Goal: Answer question/provide support: Share knowledge or assist other users

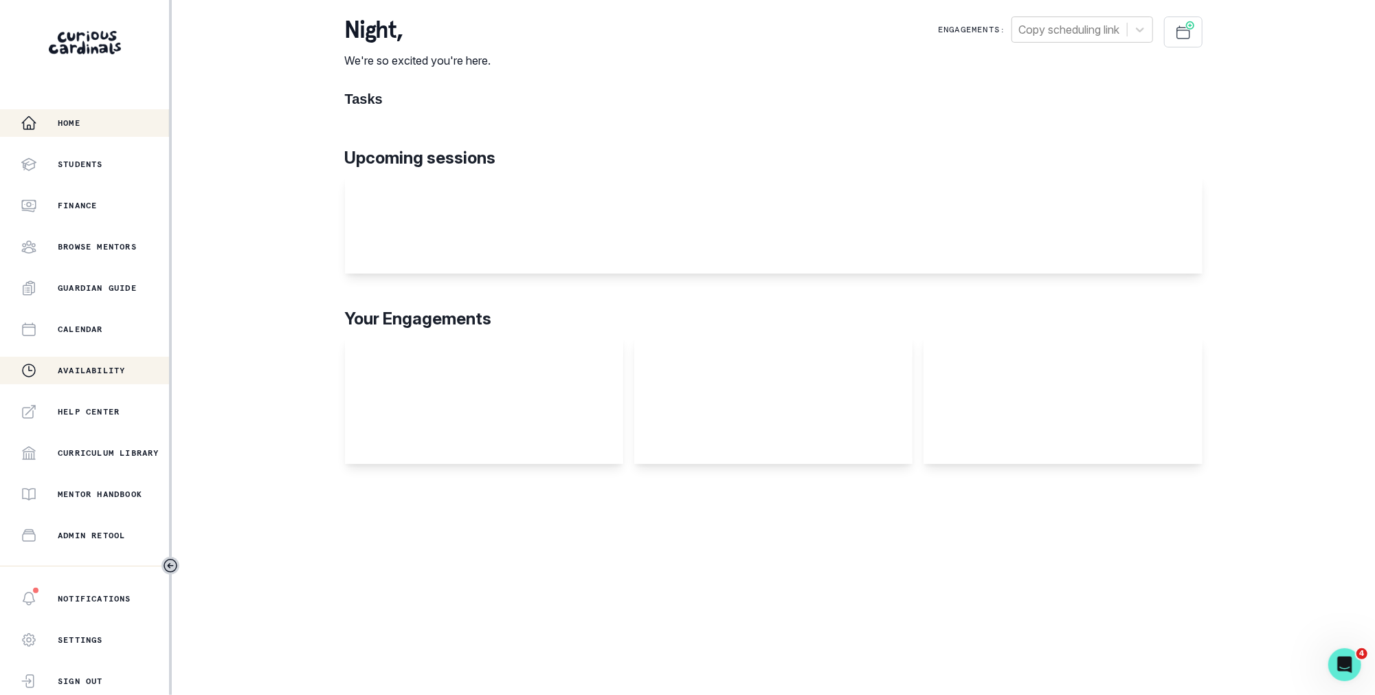
scroll to position [148, 0]
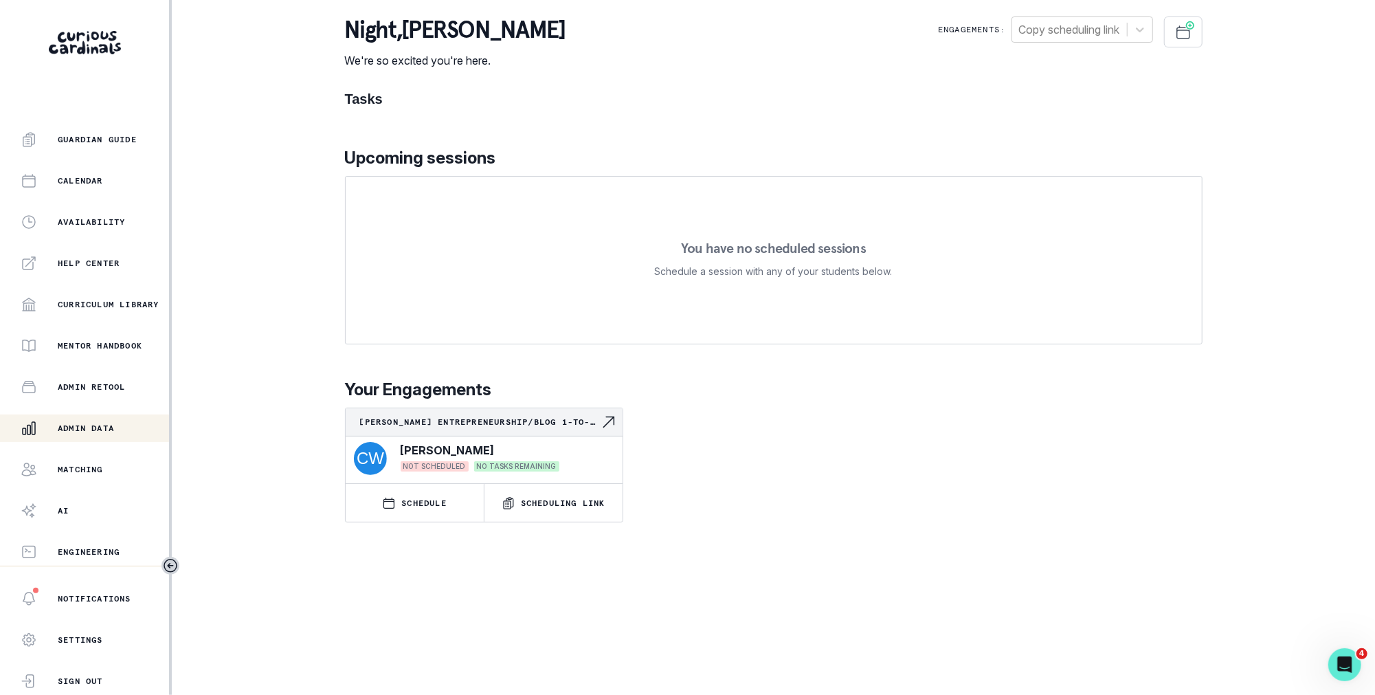
click at [113, 423] on p "Admin Data" at bounding box center [86, 428] width 56 height 11
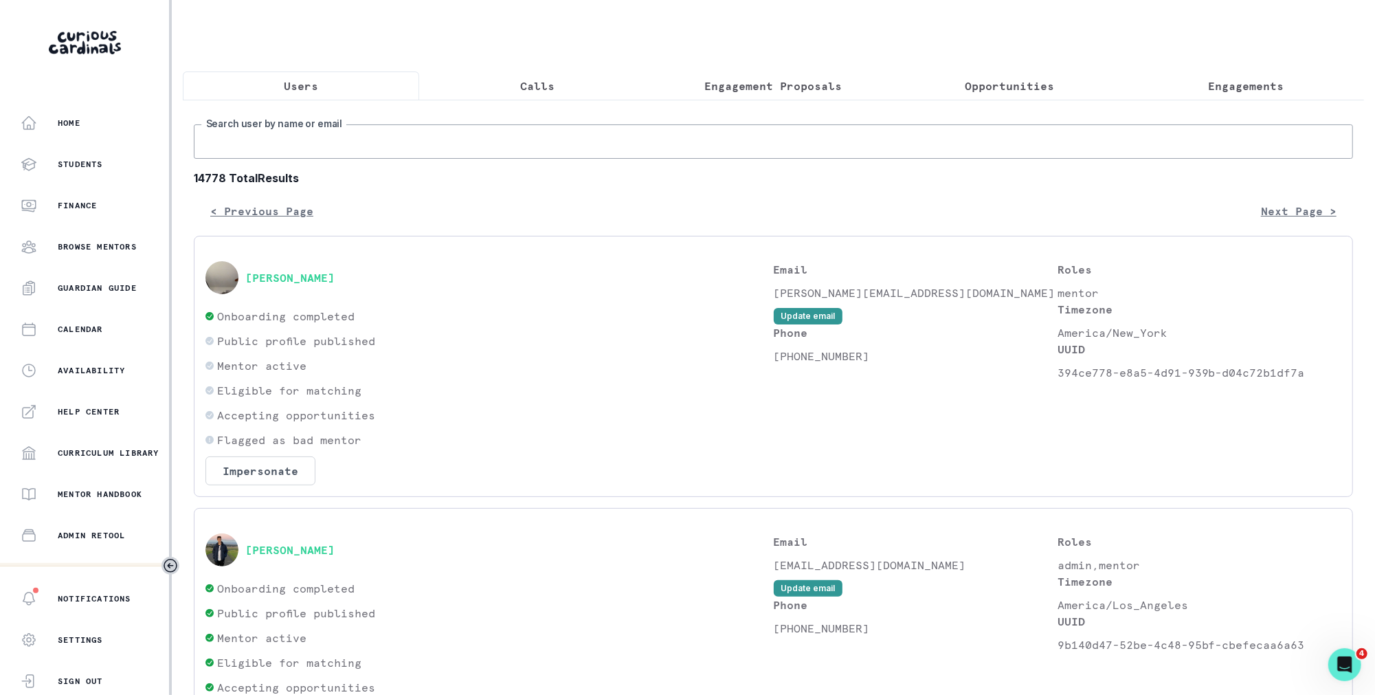
click at [577, 134] on input "Search user by name or email" at bounding box center [773, 141] width 1159 height 34
type input "[PERSON_NAME]"
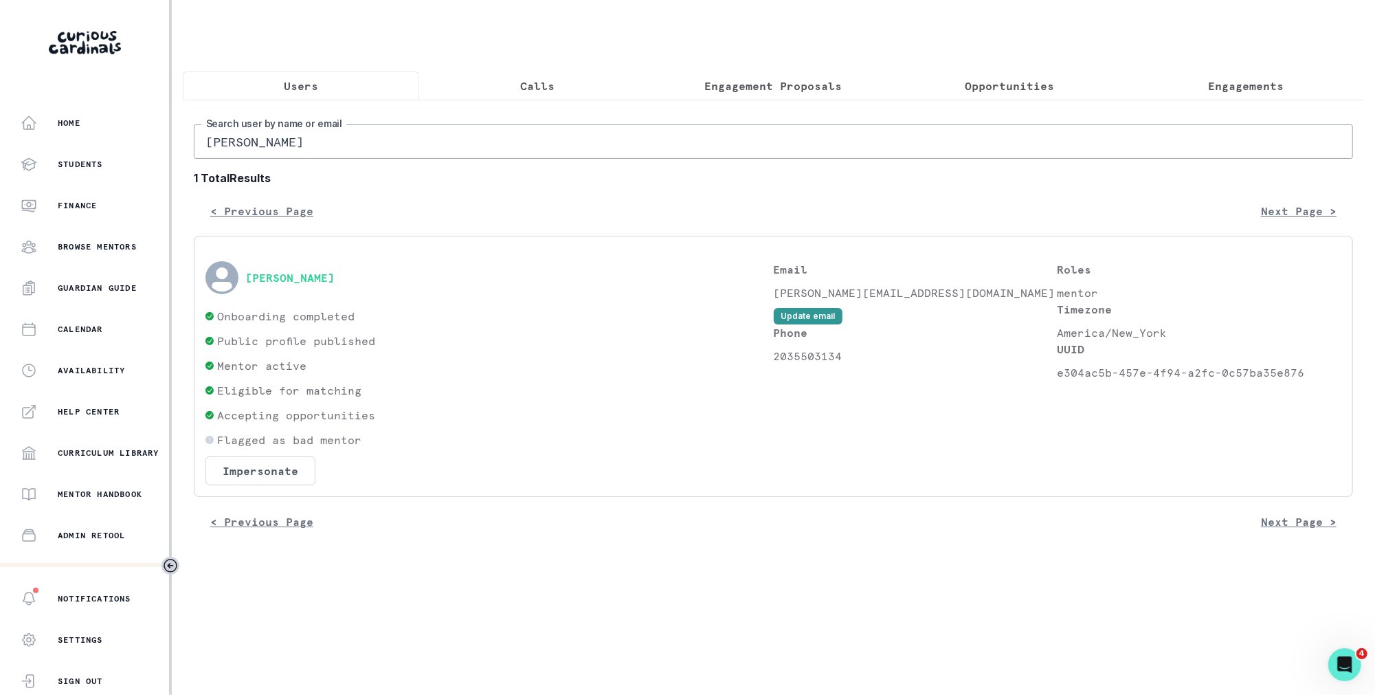
click at [234, 278] on icon "avatar" at bounding box center [221, 277] width 33 height 33
click at [270, 278] on button "[PERSON_NAME]" at bounding box center [289, 278] width 89 height 14
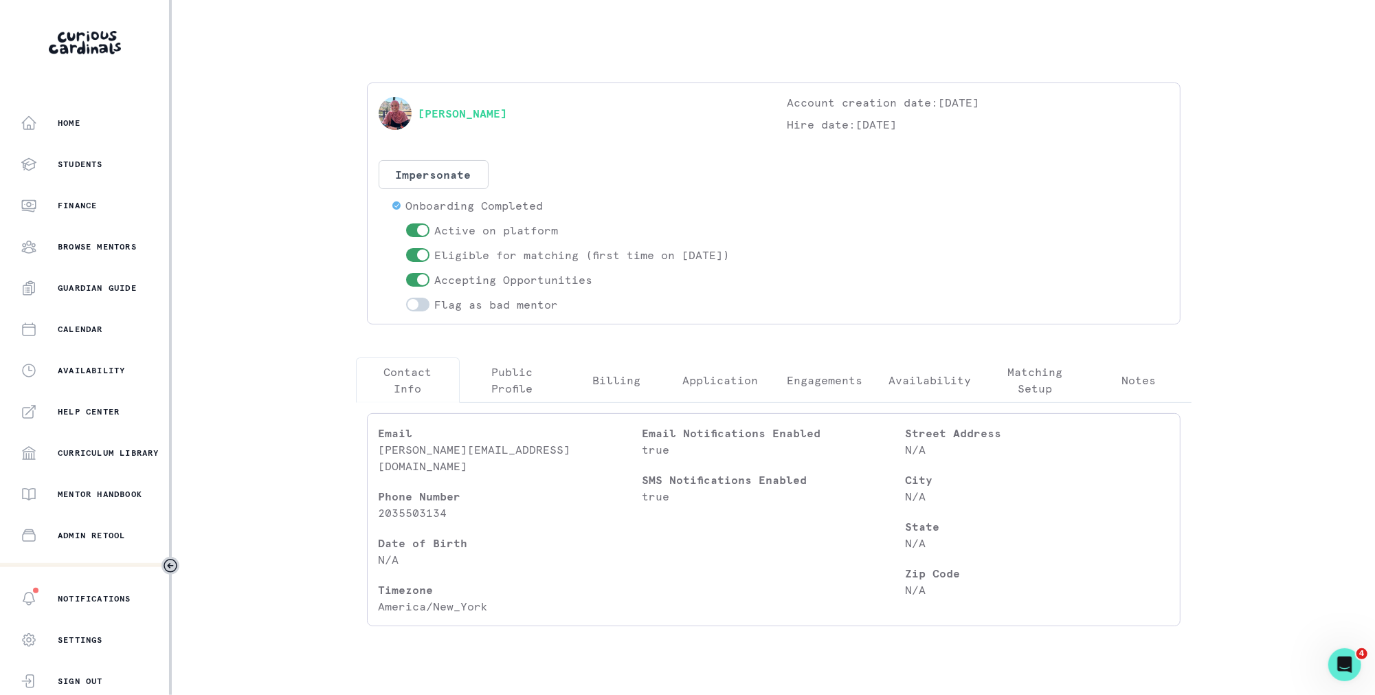
click at [825, 382] on p "Engagements" at bounding box center [825, 380] width 76 height 16
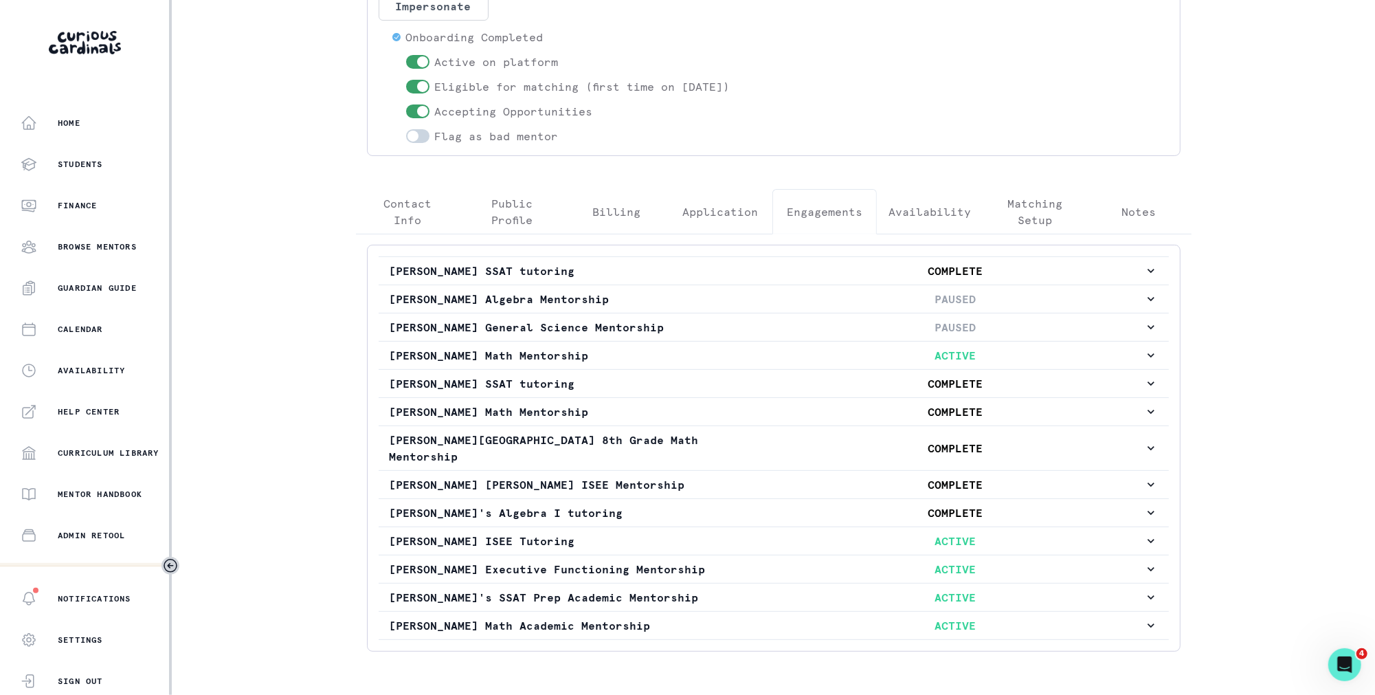
scroll to position [181, 0]
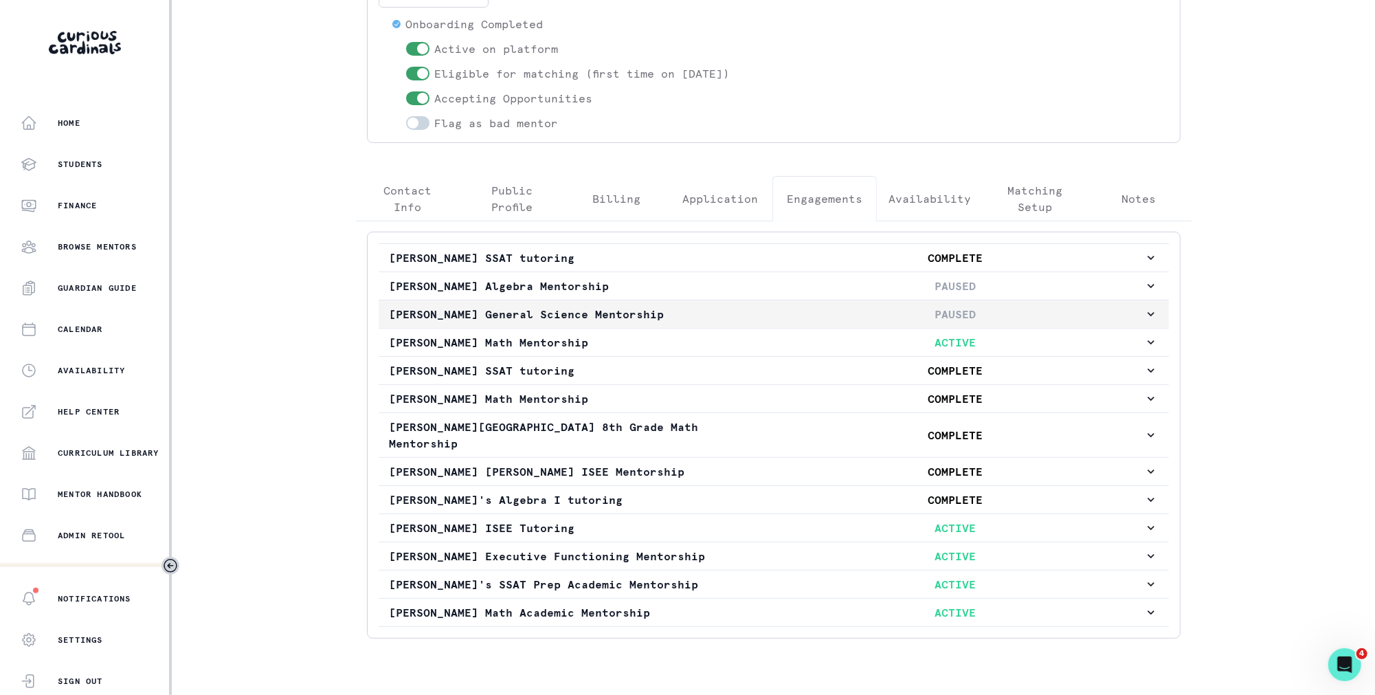
click at [730, 317] on p "[PERSON_NAME] General Science Mentorship" at bounding box center [578, 314] width 377 height 16
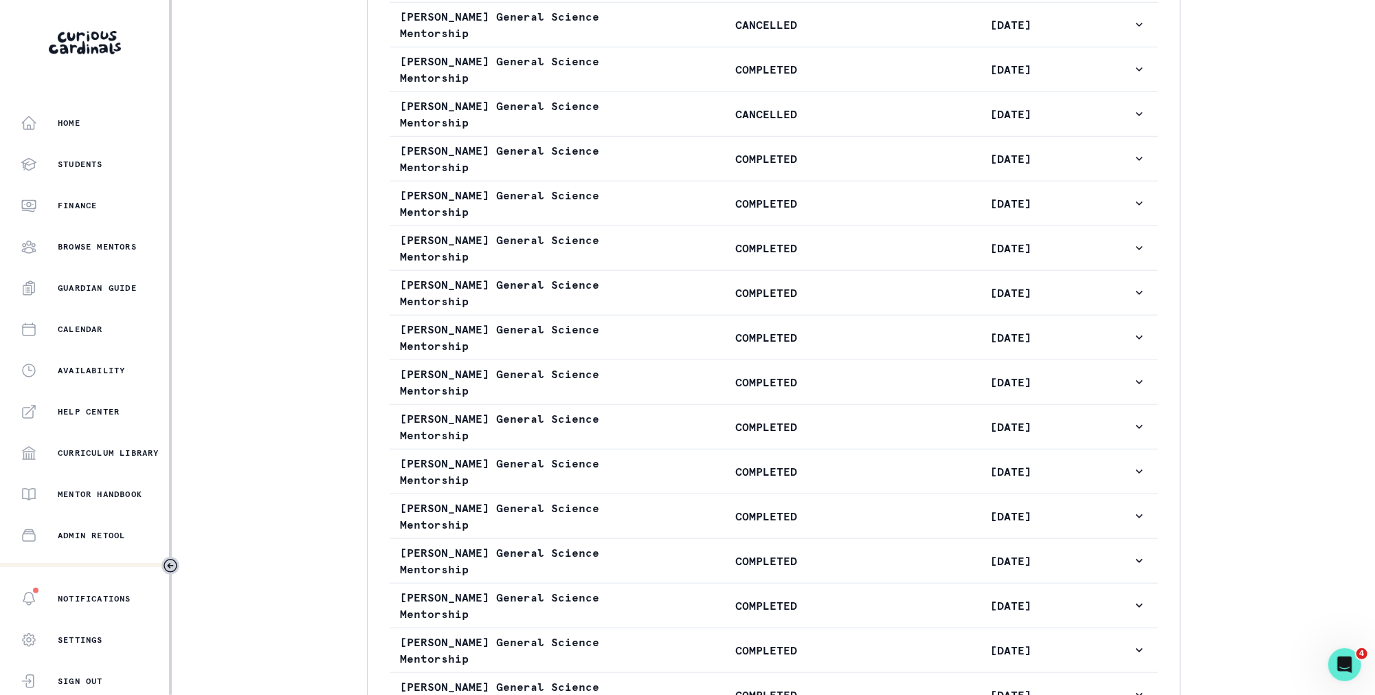
scroll to position [880, 0]
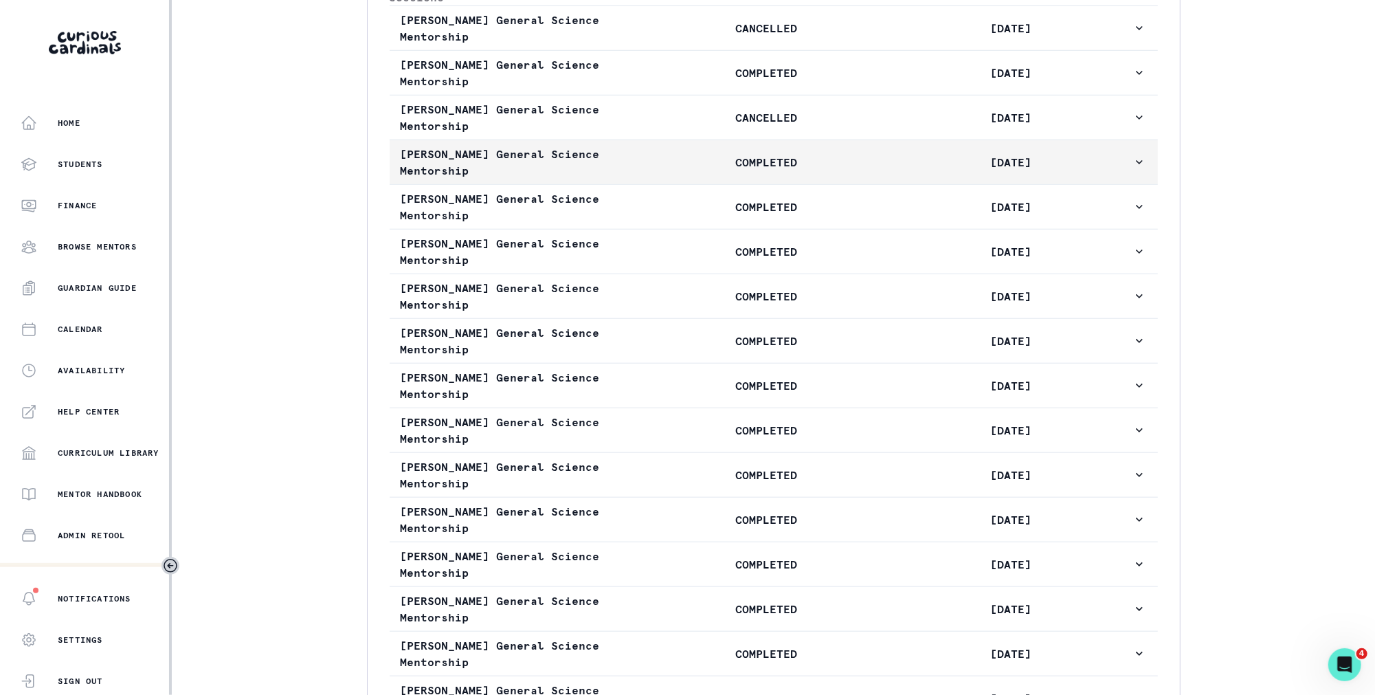
click at [768, 184] on button "[PERSON_NAME] General Science Mentorship COMPLETED [DATE]" at bounding box center [774, 162] width 768 height 44
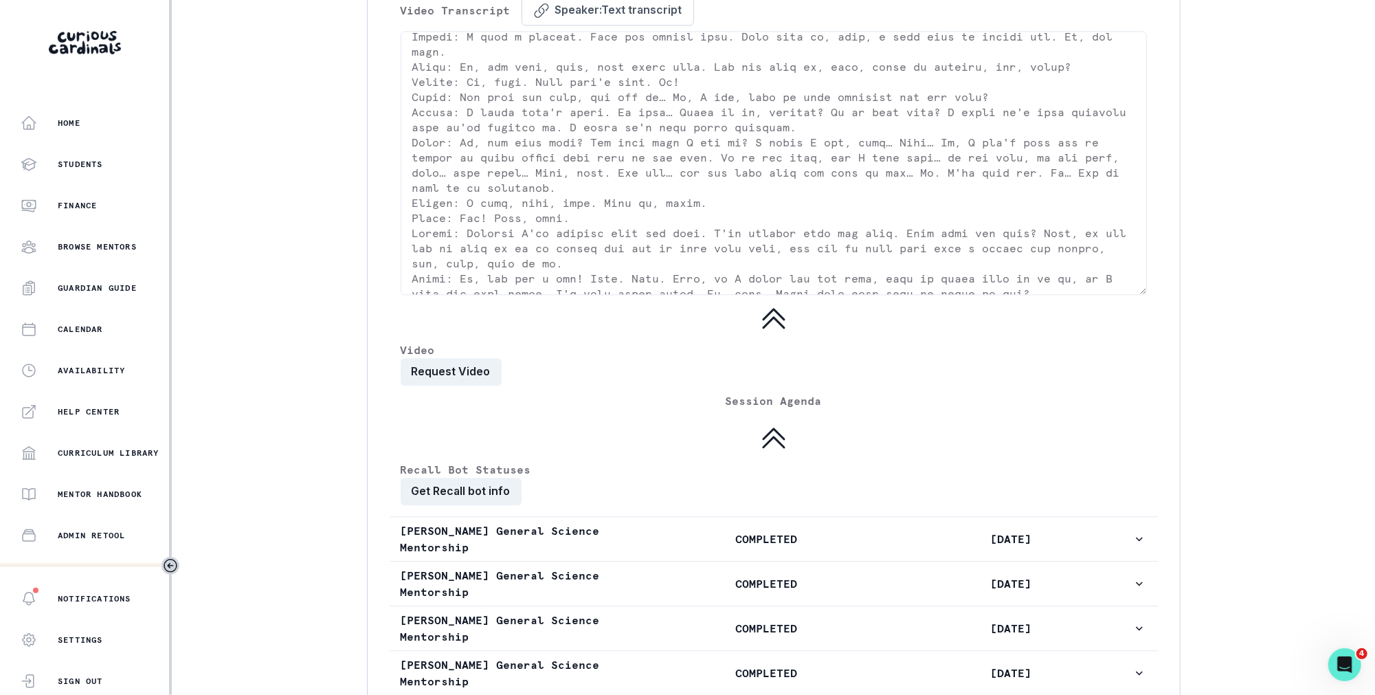
scroll to position [2692, 0]
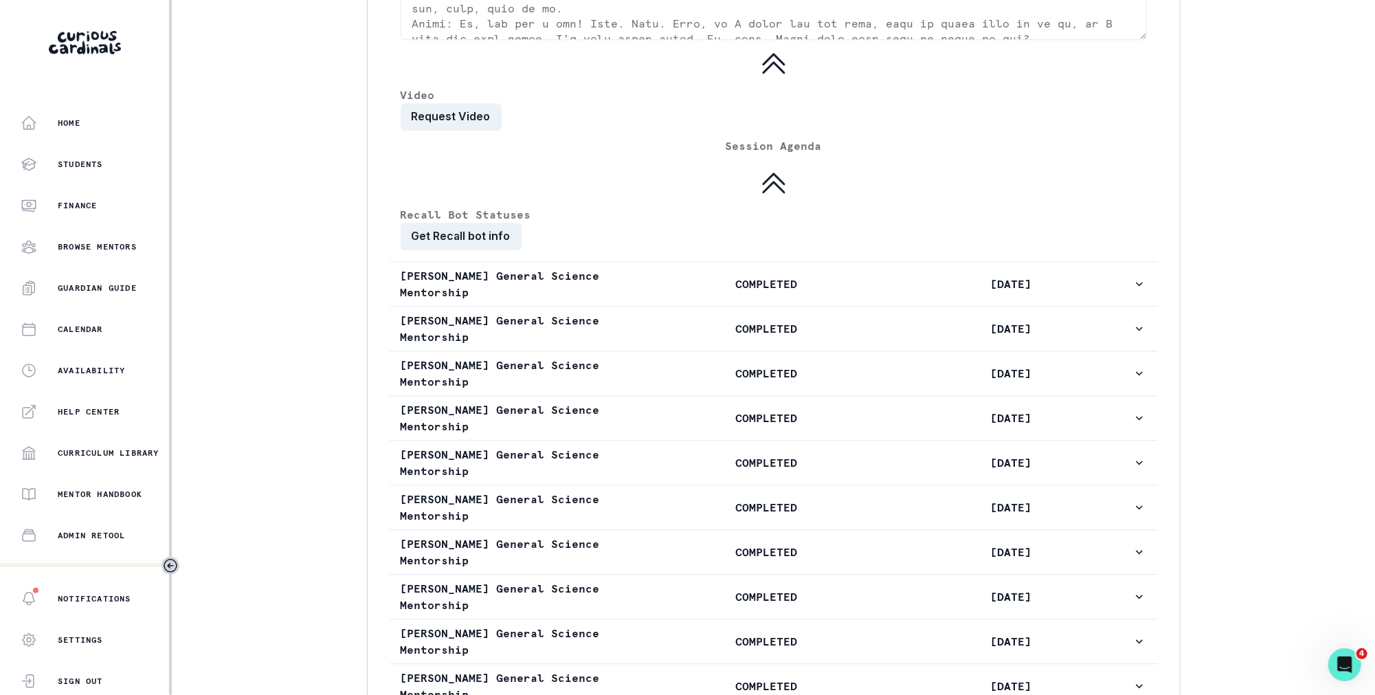
click at [480, 131] on button "Request Video" at bounding box center [451, 116] width 101 height 27
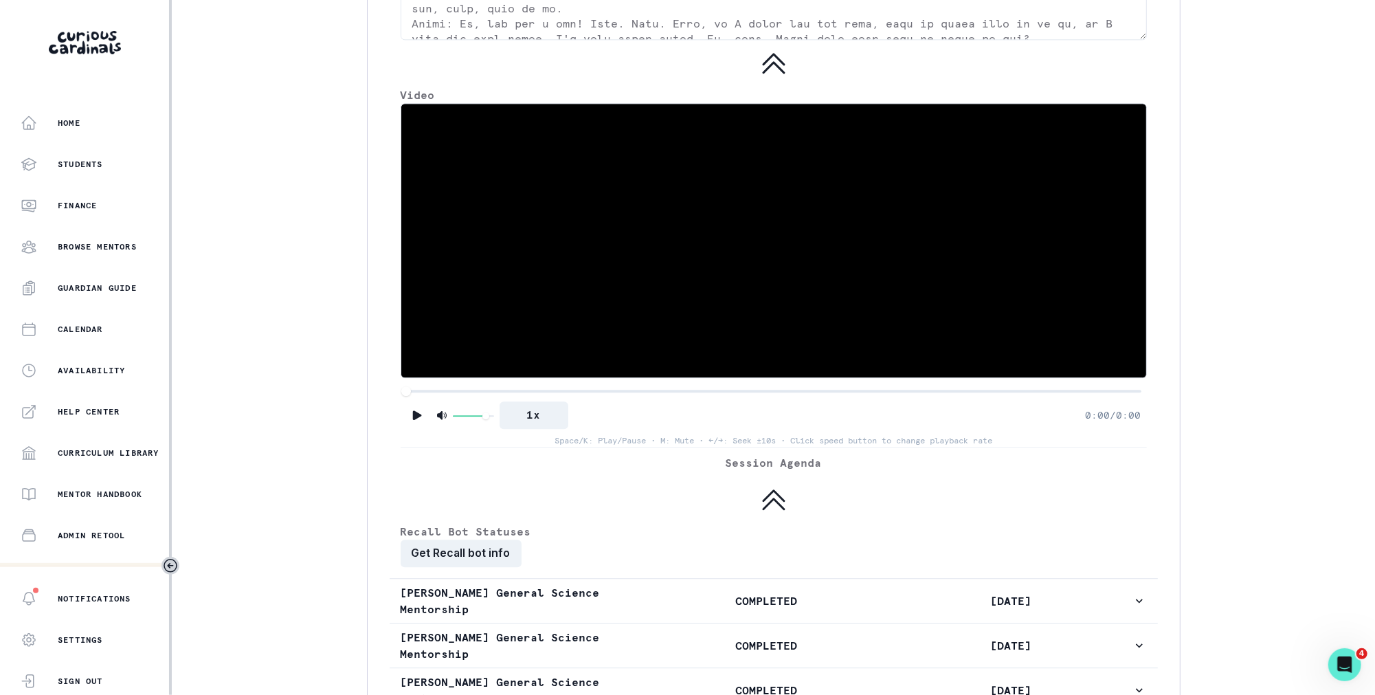
click at [542, 396] on div at bounding box center [773, 391] width 735 height 10
click at [460, 396] on div at bounding box center [773, 391] width 735 height 10
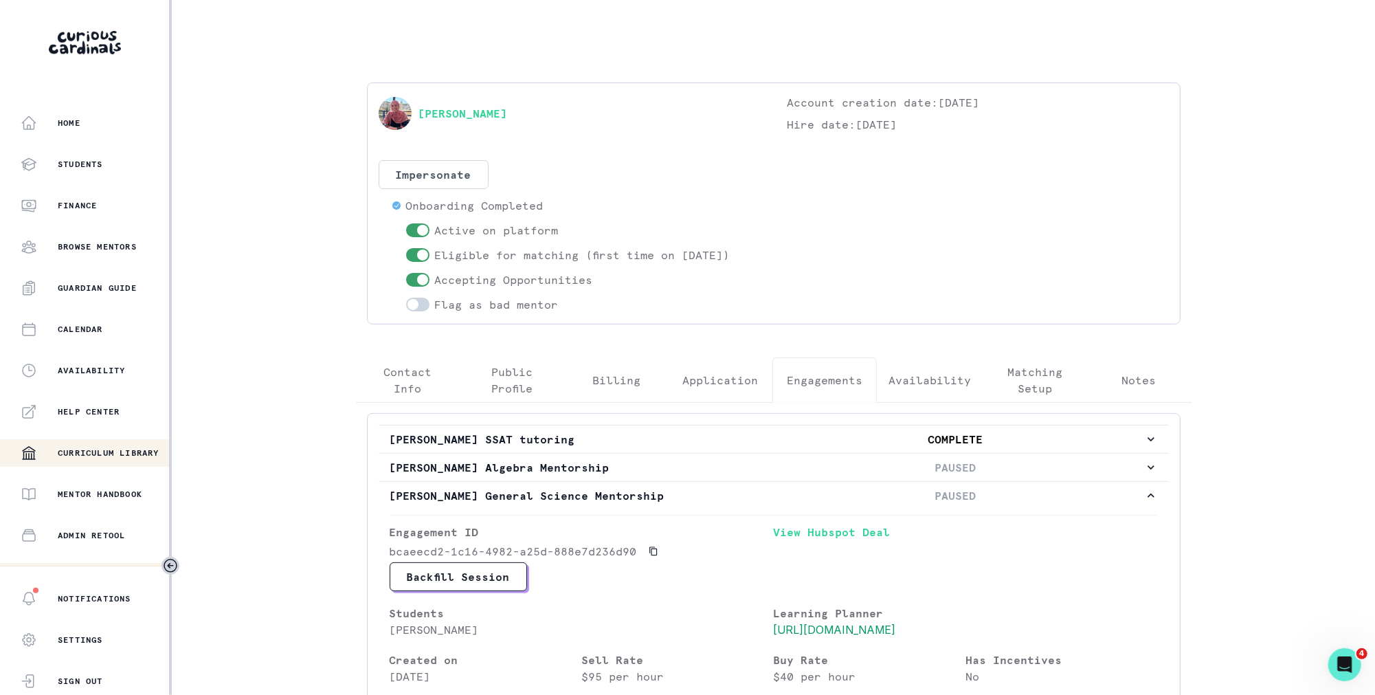
scroll to position [148, 0]
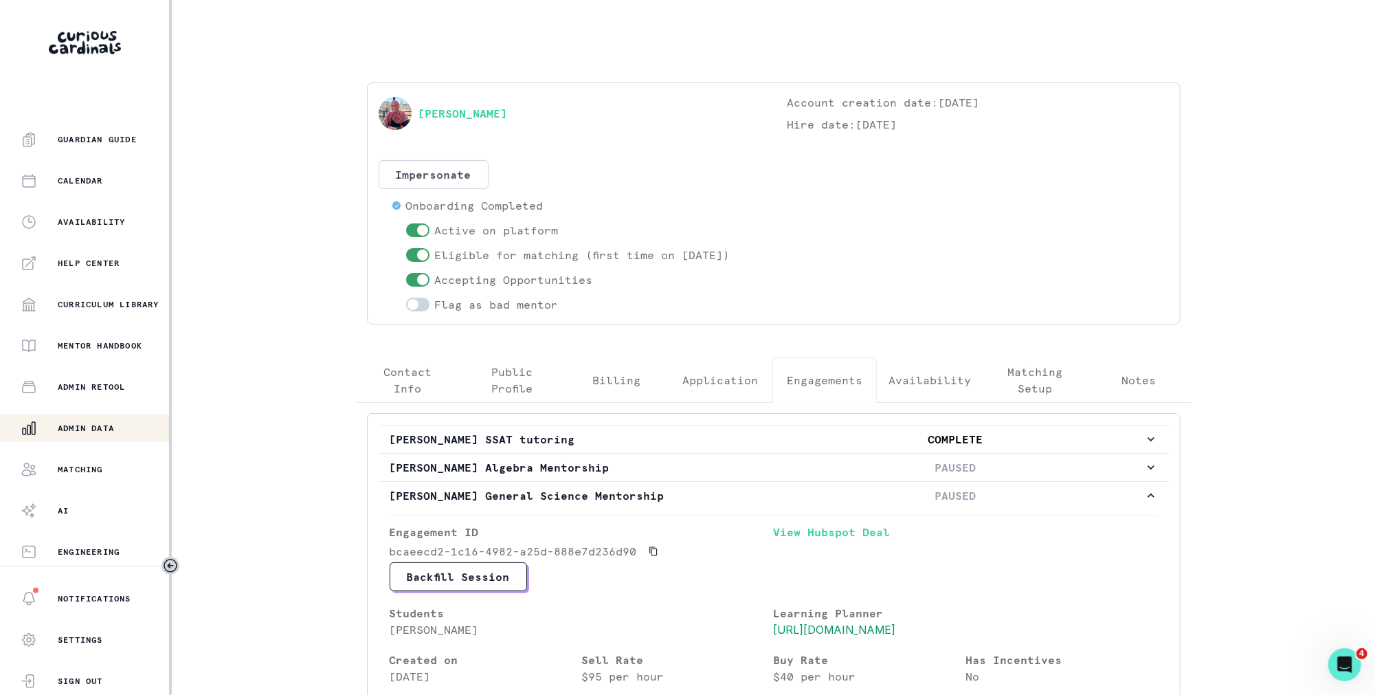
click at [94, 428] on p "Admin Data" at bounding box center [86, 428] width 56 height 11
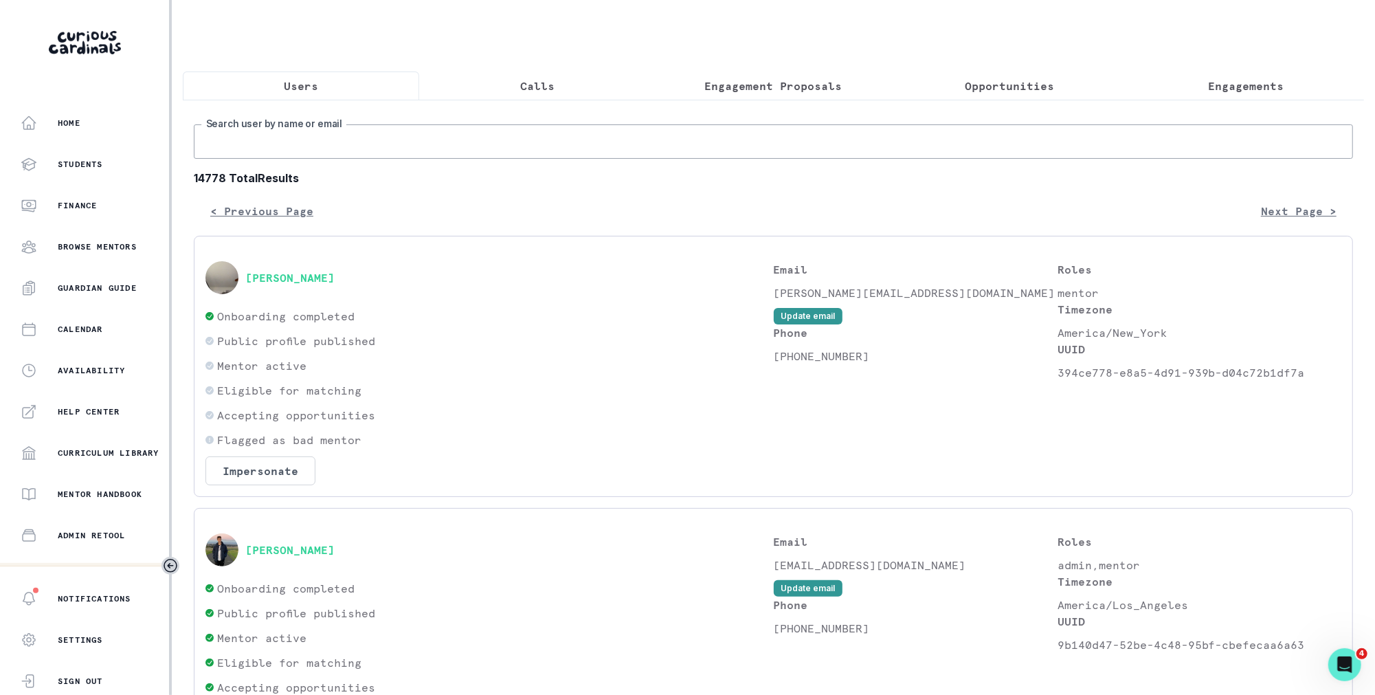
click at [539, 140] on input "Search user by name or email" at bounding box center [773, 141] width 1159 height 34
type input "[PERSON_NAME]"
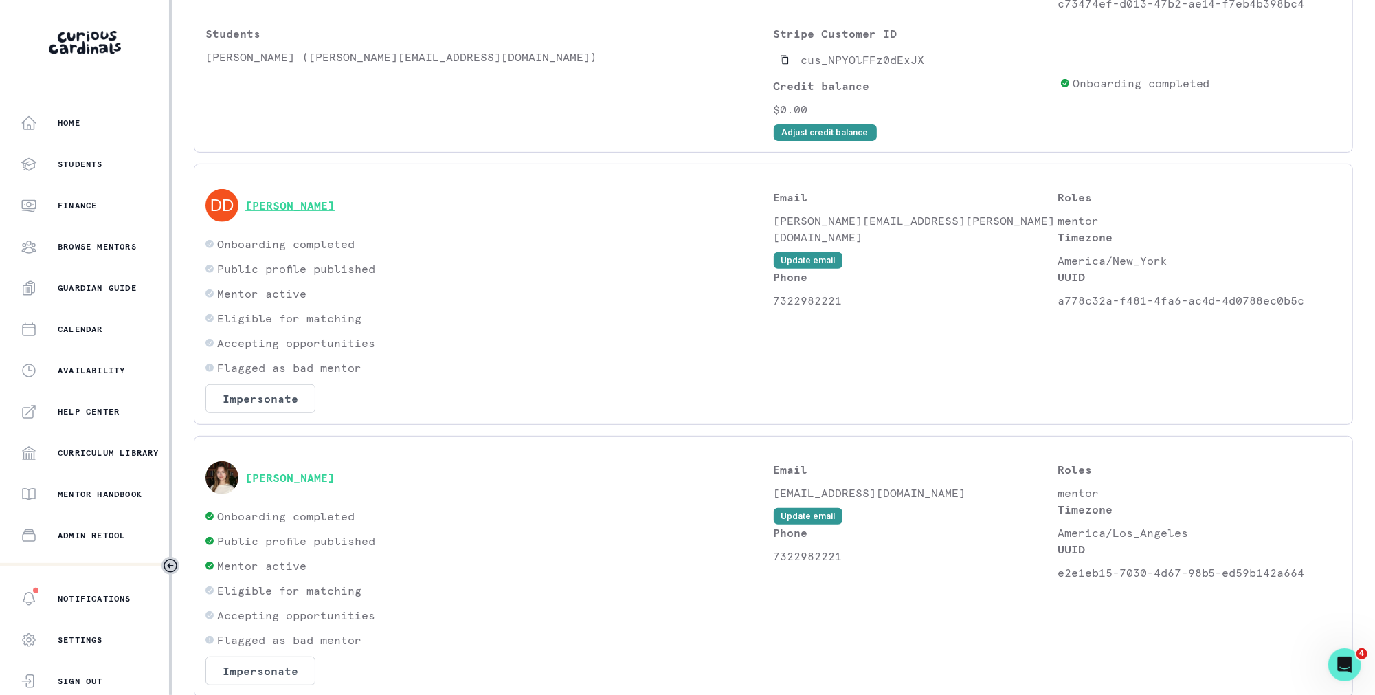
scroll to position [434, 0]
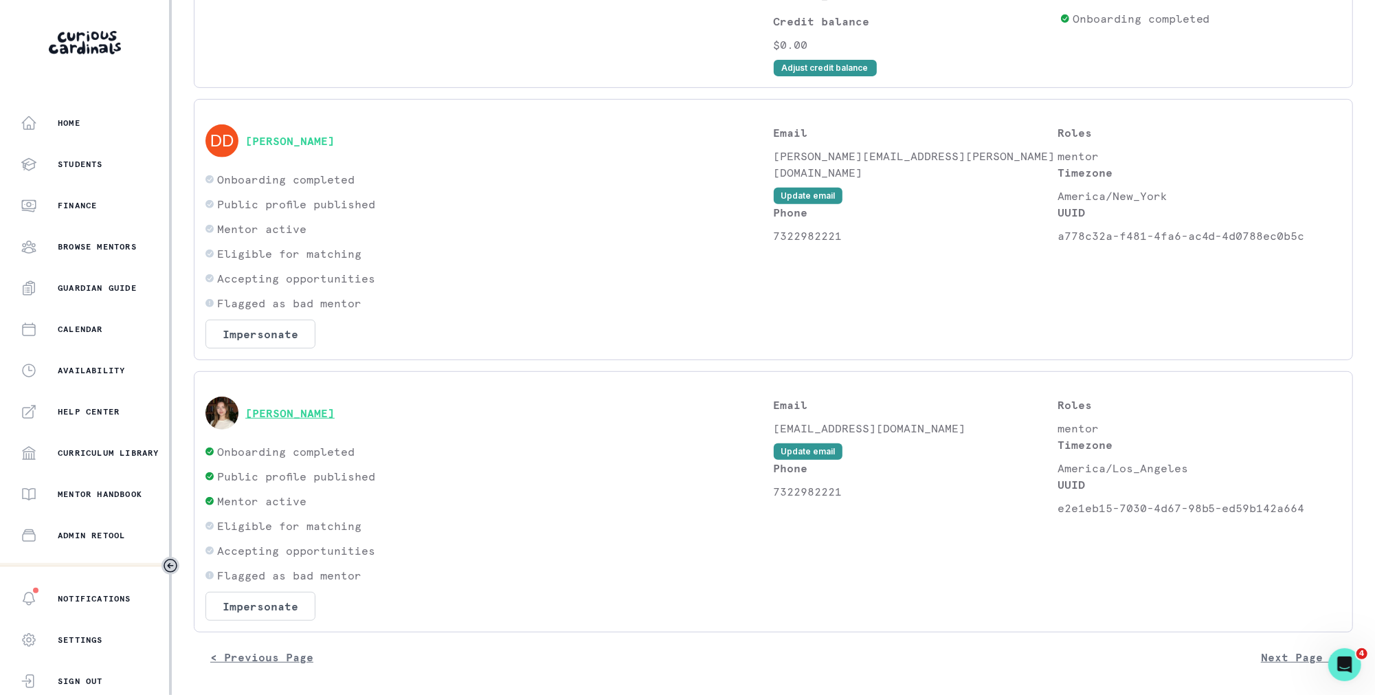
click at [316, 414] on button "[PERSON_NAME]" at bounding box center [289, 413] width 89 height 14
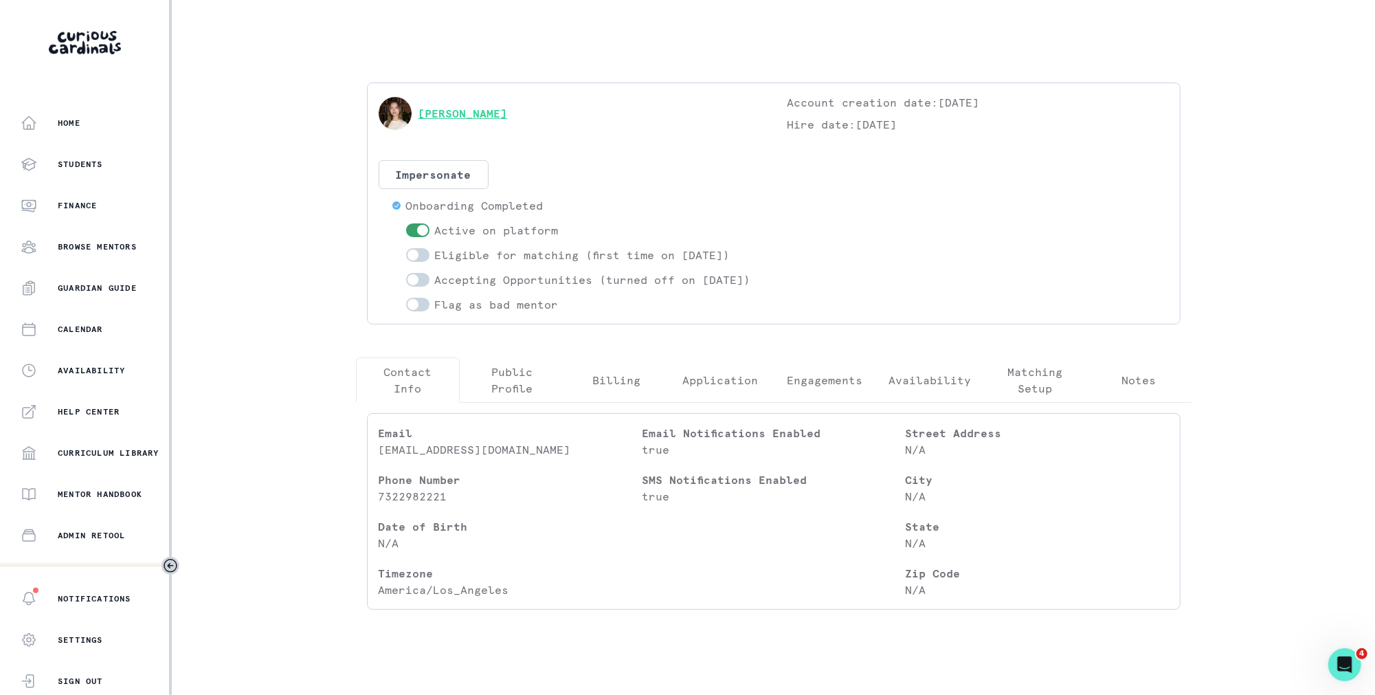
click at [452, 110] on link "[PERSON_NAME]" at bounding box center [463, 113] width 89 height 16
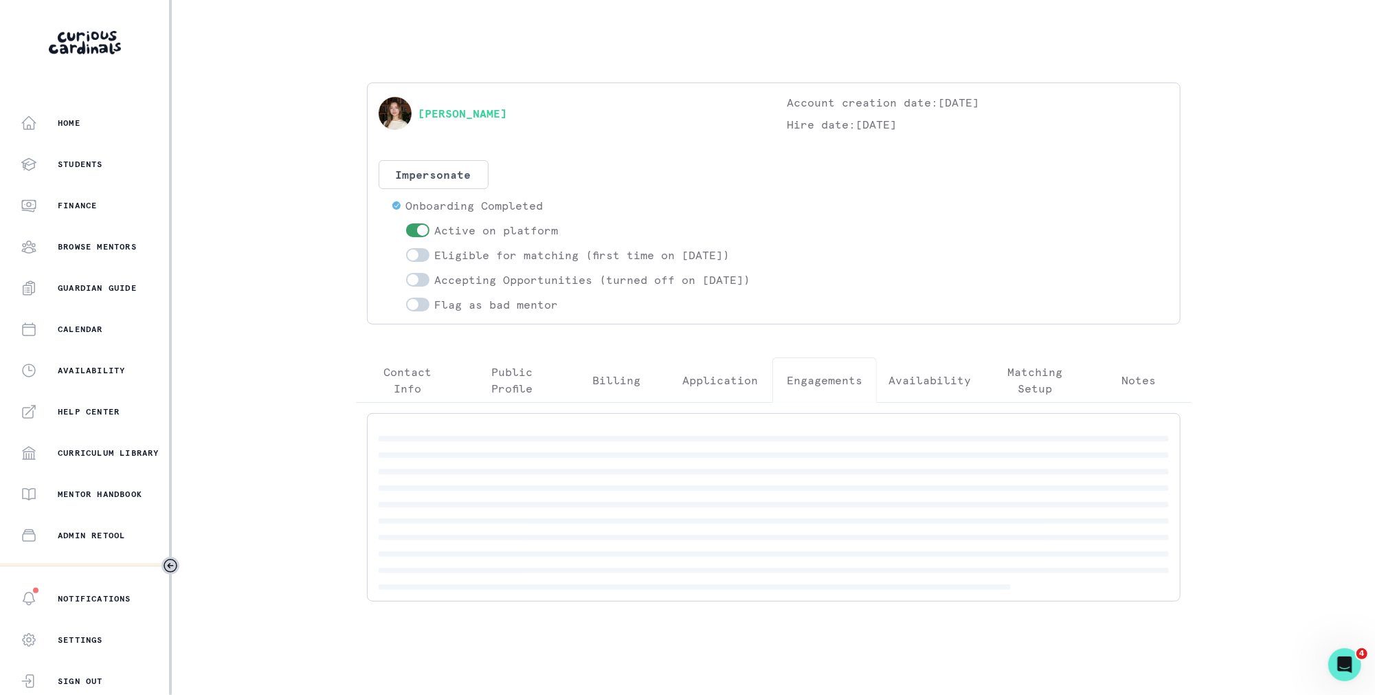
click at [859, 403] on button "Engagements" at bounding box center [824, 379] width 104 height 45
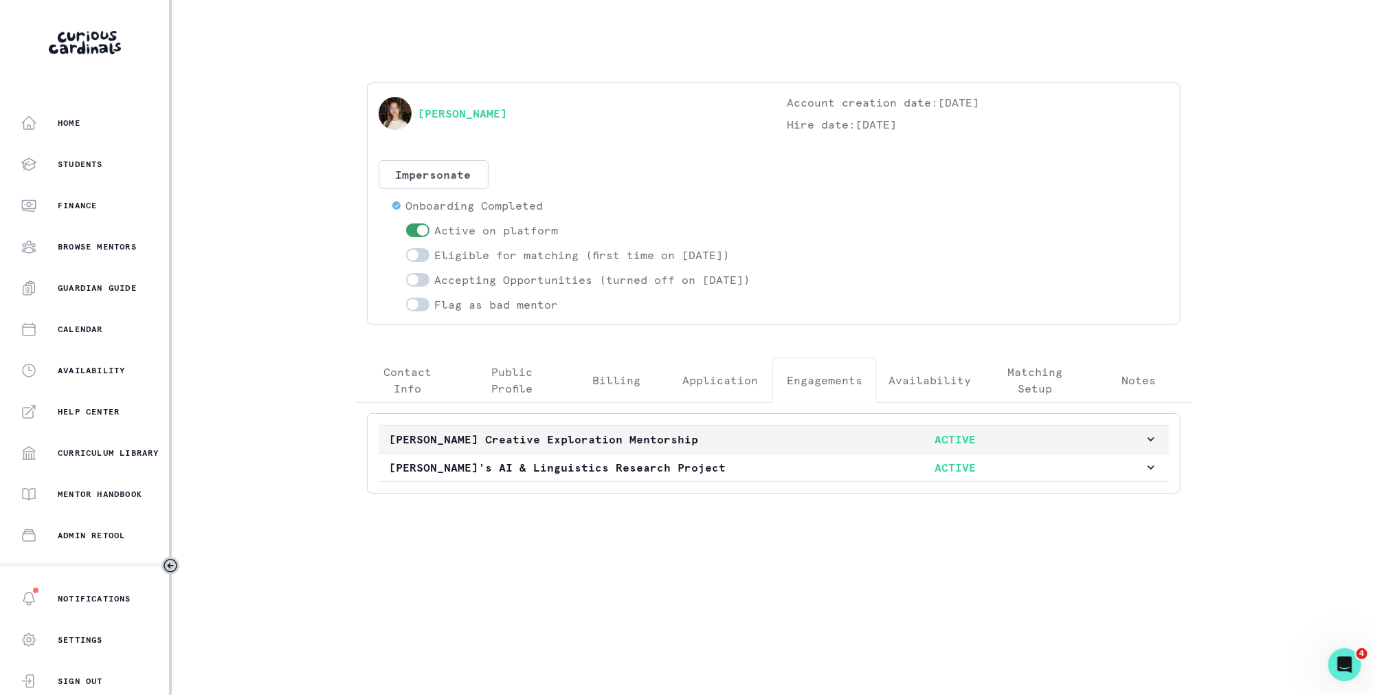
click at [880, 447] on p "ACTIVE" at bounding box center [955, 439] width 377 height 16
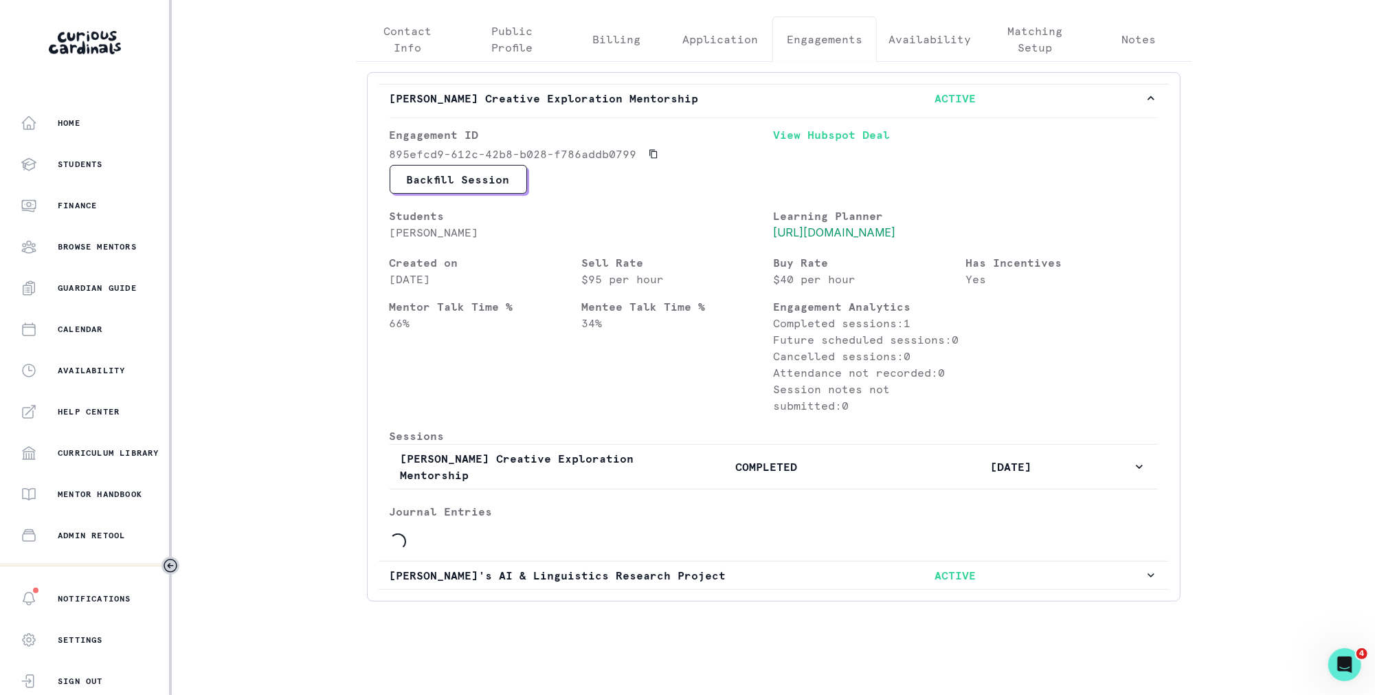
scroll to position [457, 0]
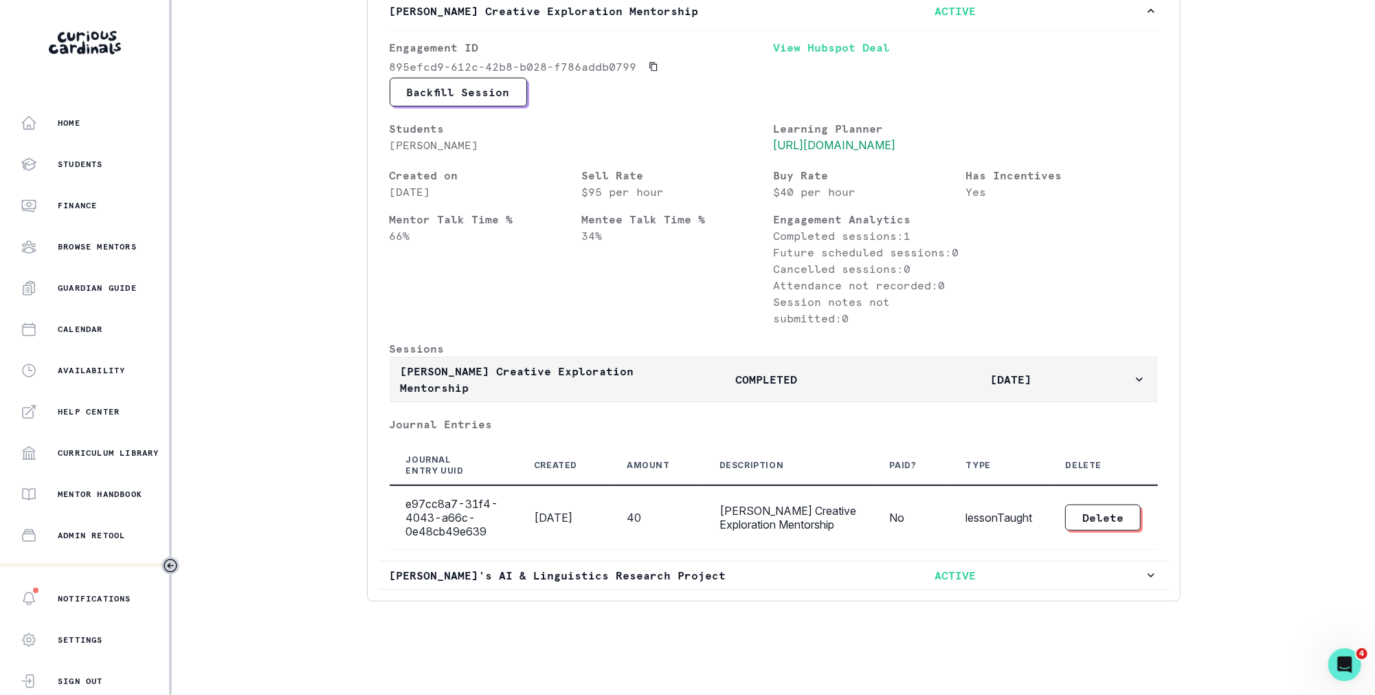
click at [808, 386] on p "COMPLETED" at bounding box center [767, 379] width 244 height 16
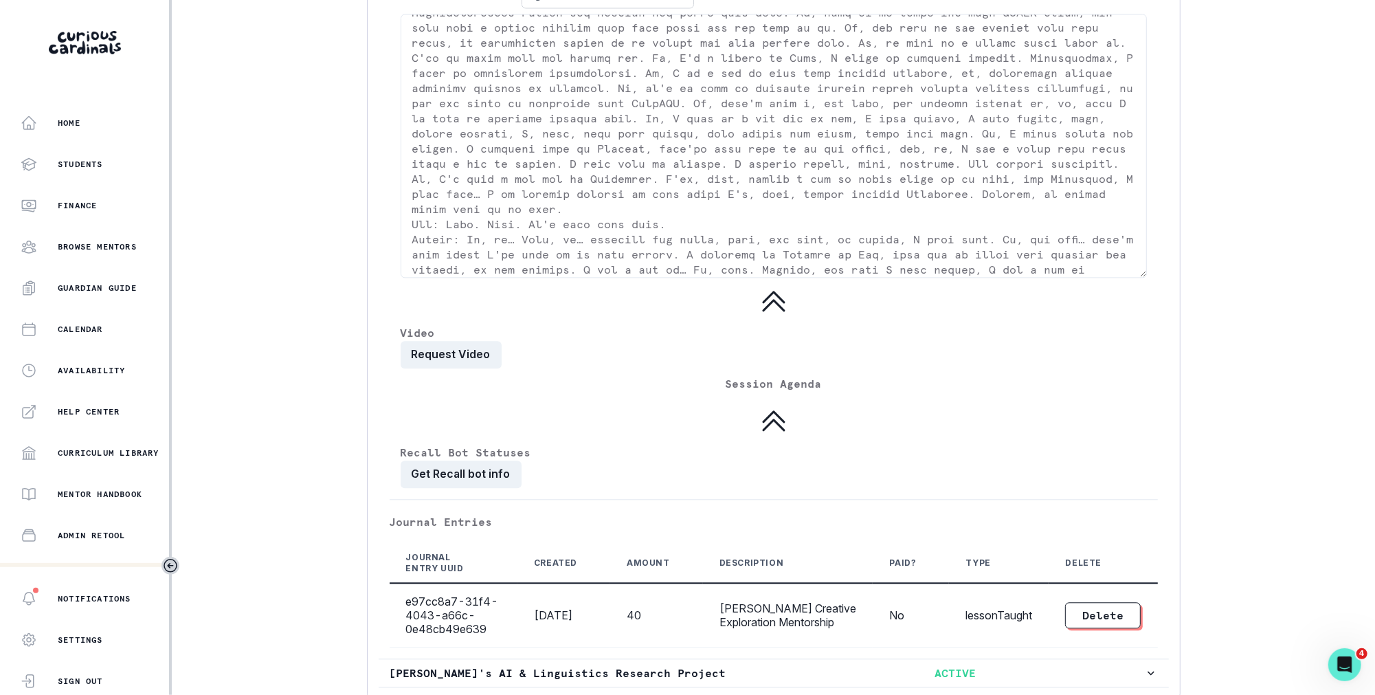
scroll to position [2361, 0]
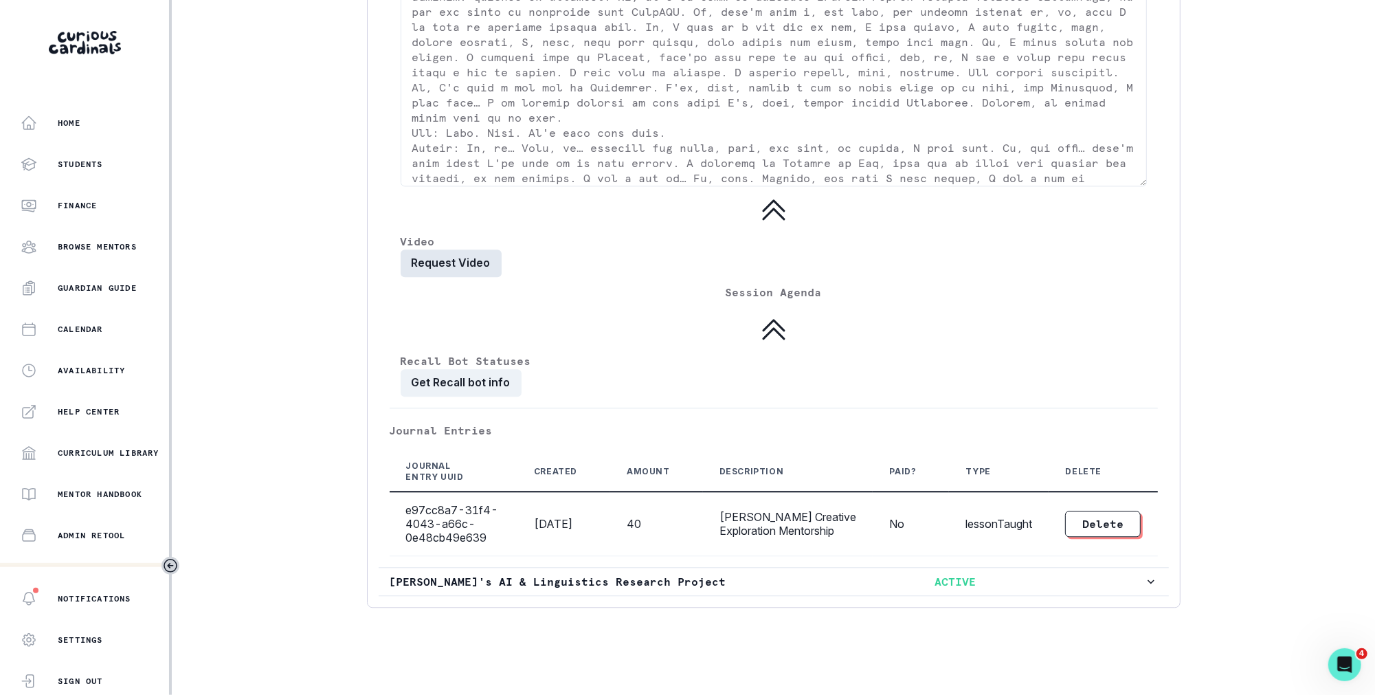
click at [468, 266] on button "Request Video" at bounding box center [451, 262] width 101 height 27
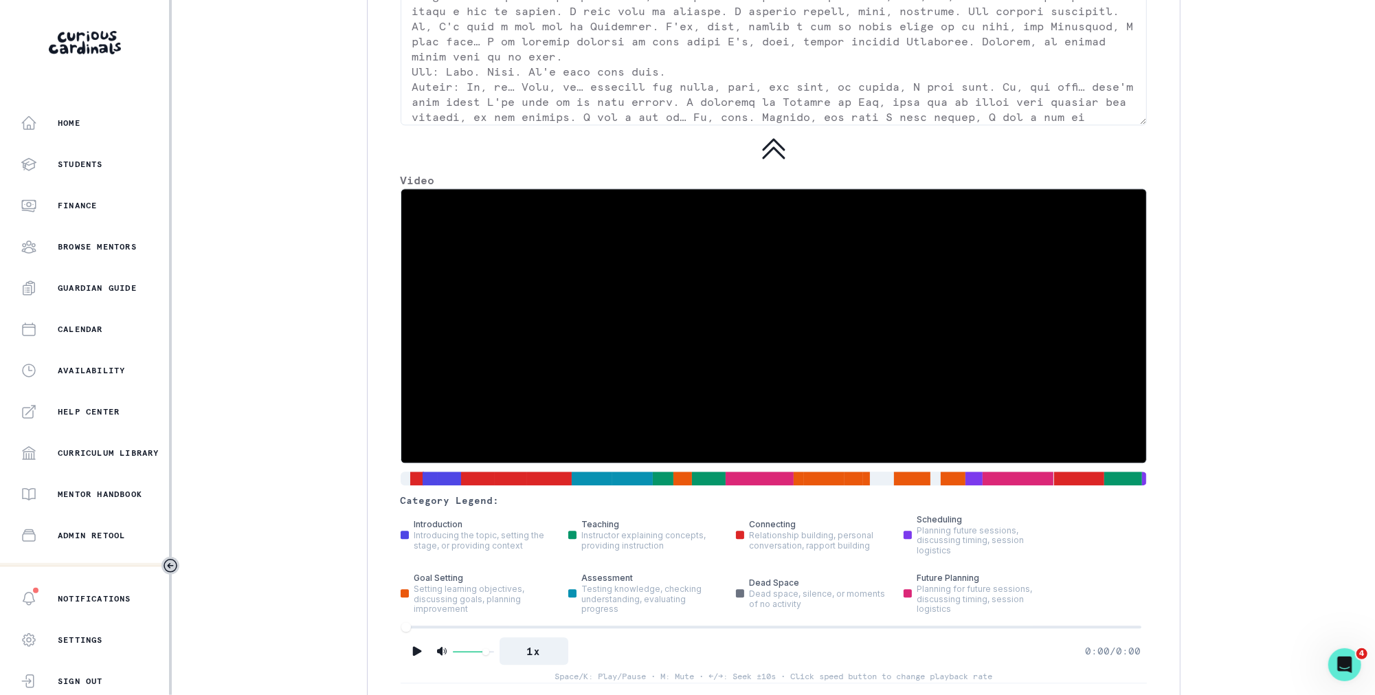
scroll to position [2423, 0]
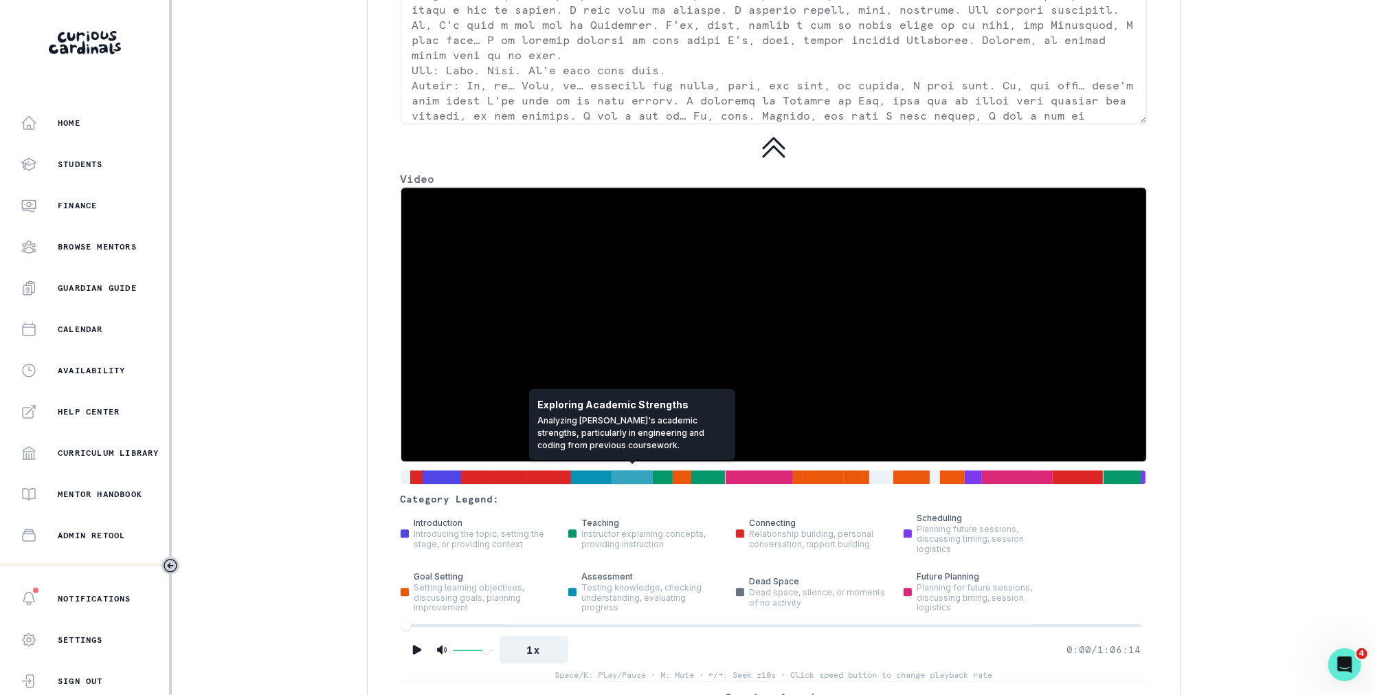
click at [629, 474] on div at bounding box center [632, 476] width 41 height 15
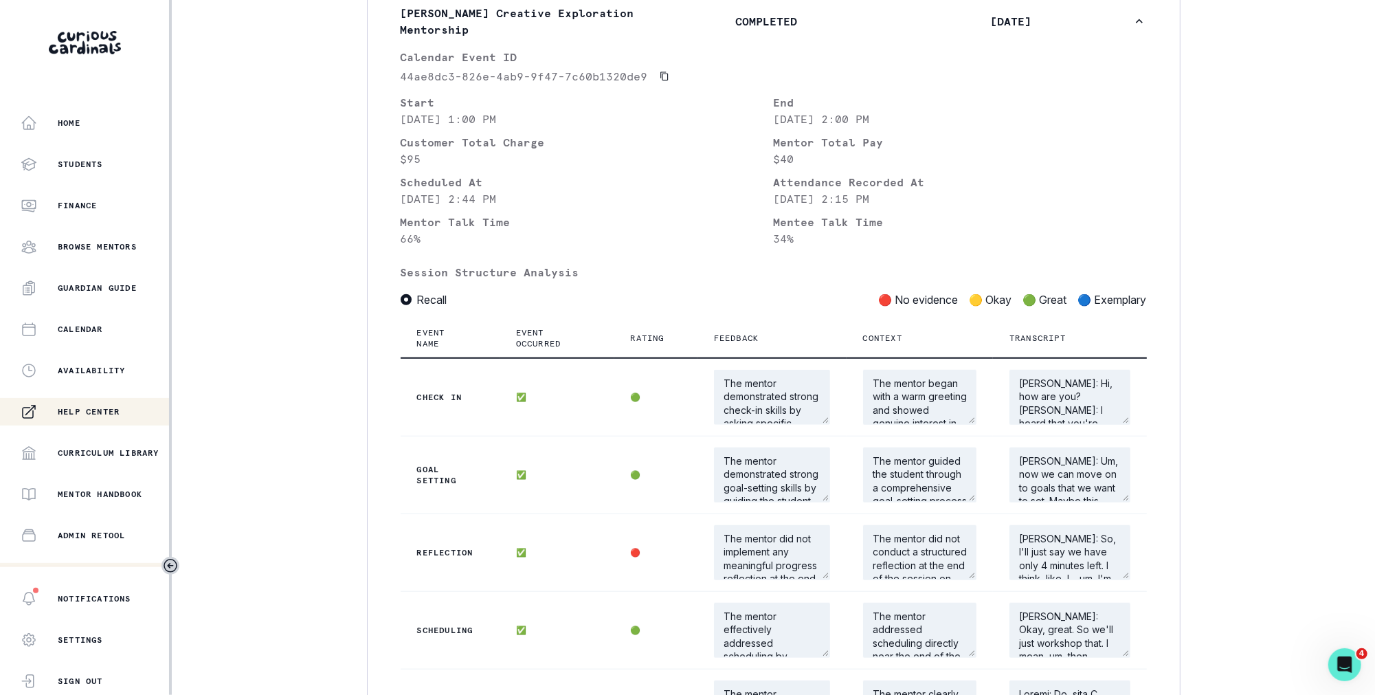
scroll to position [148, 0]
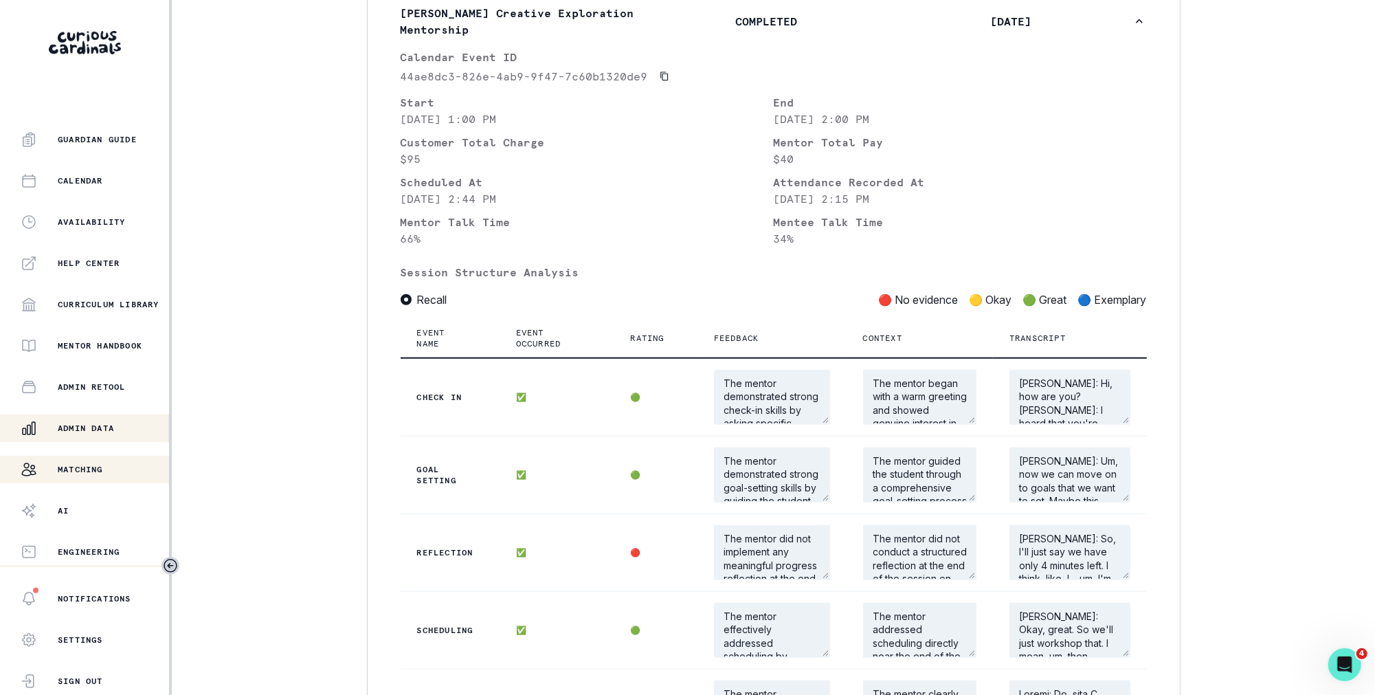
click at [96, 465] on p "Matching" at bounding box center [80, 469] width 45 height 11
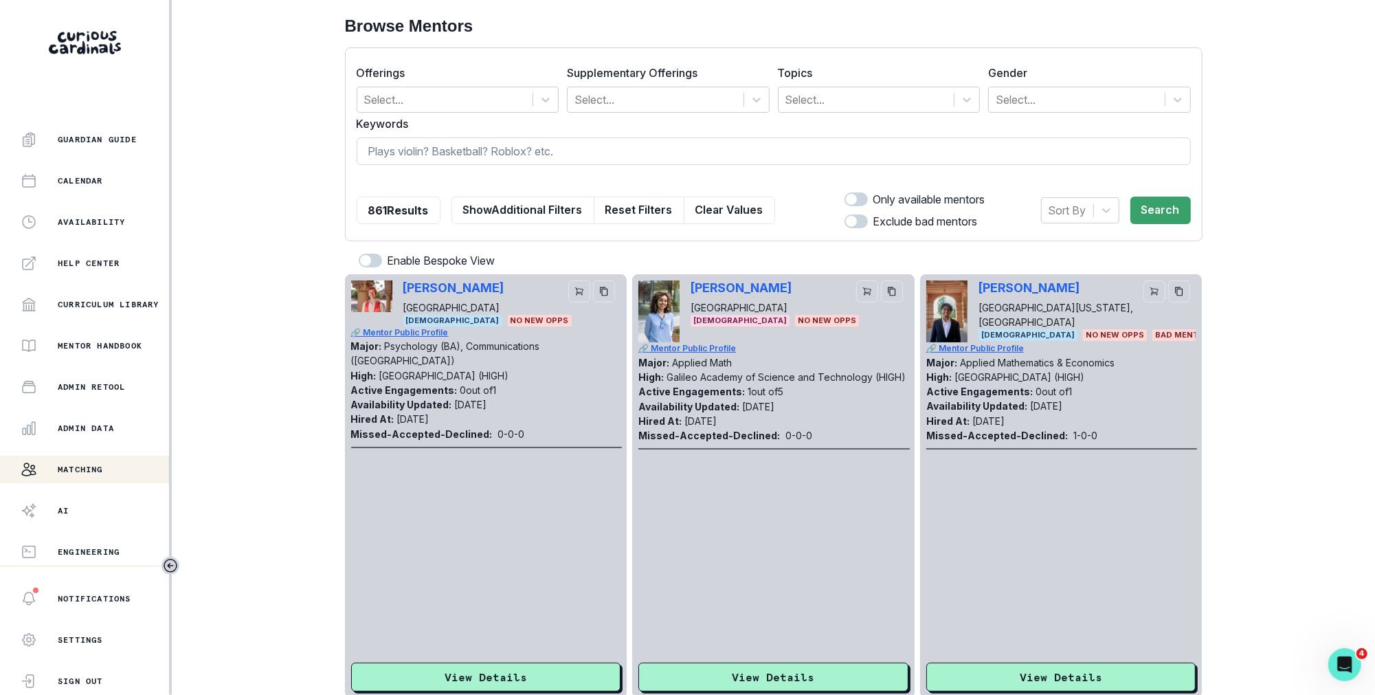
click at [516, 161] on input at bounding box center [774, 150] width 834 height 27
type input "math"
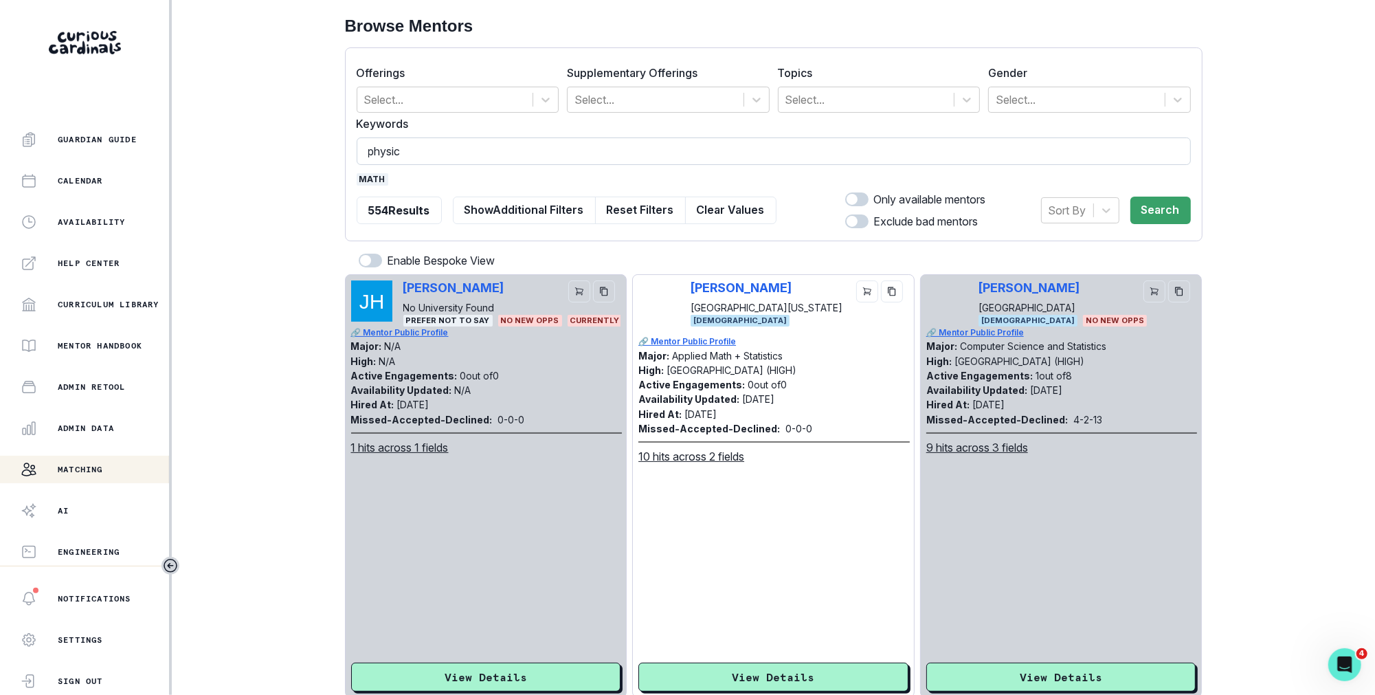
type input "physics"
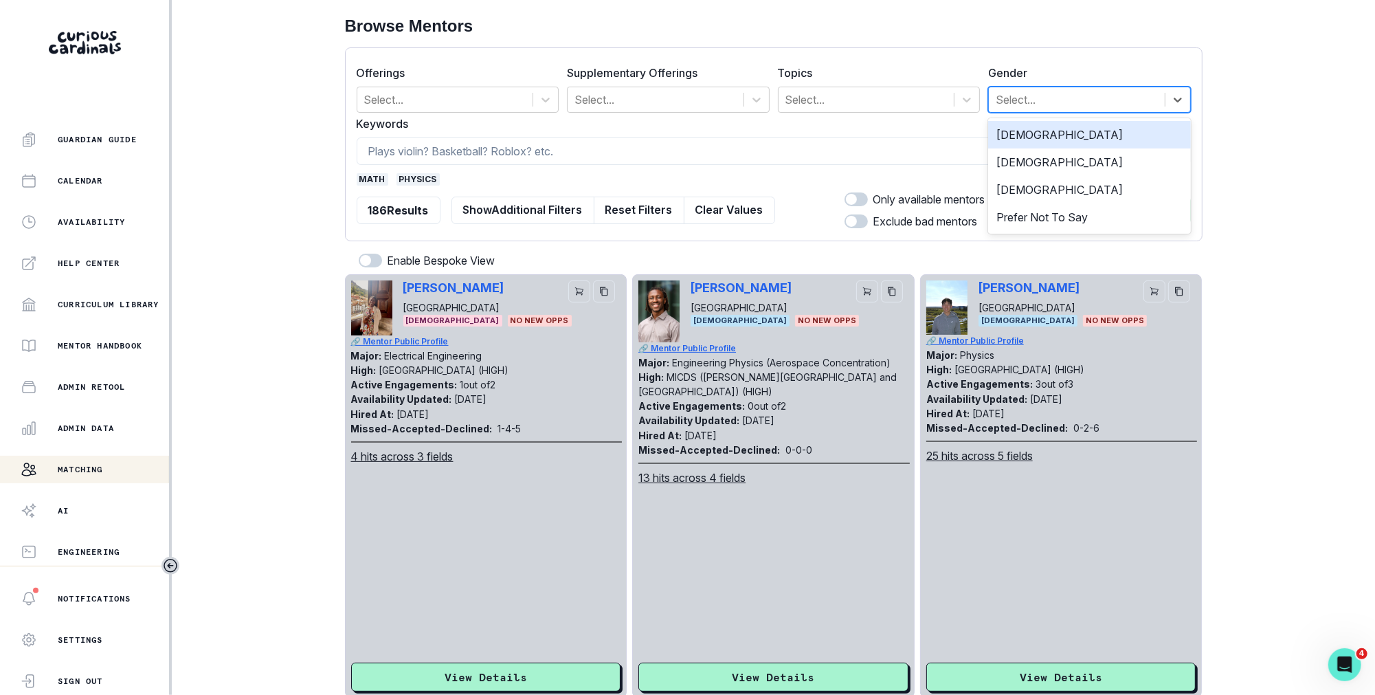
click at [1054, 101] on div at bounding box center [1077, 99] width 162 height 19
click at [1055, 164] on div "[DEMOGRAPHIC_DATA]" at bounding box center [1089, 161] width 203 height 27
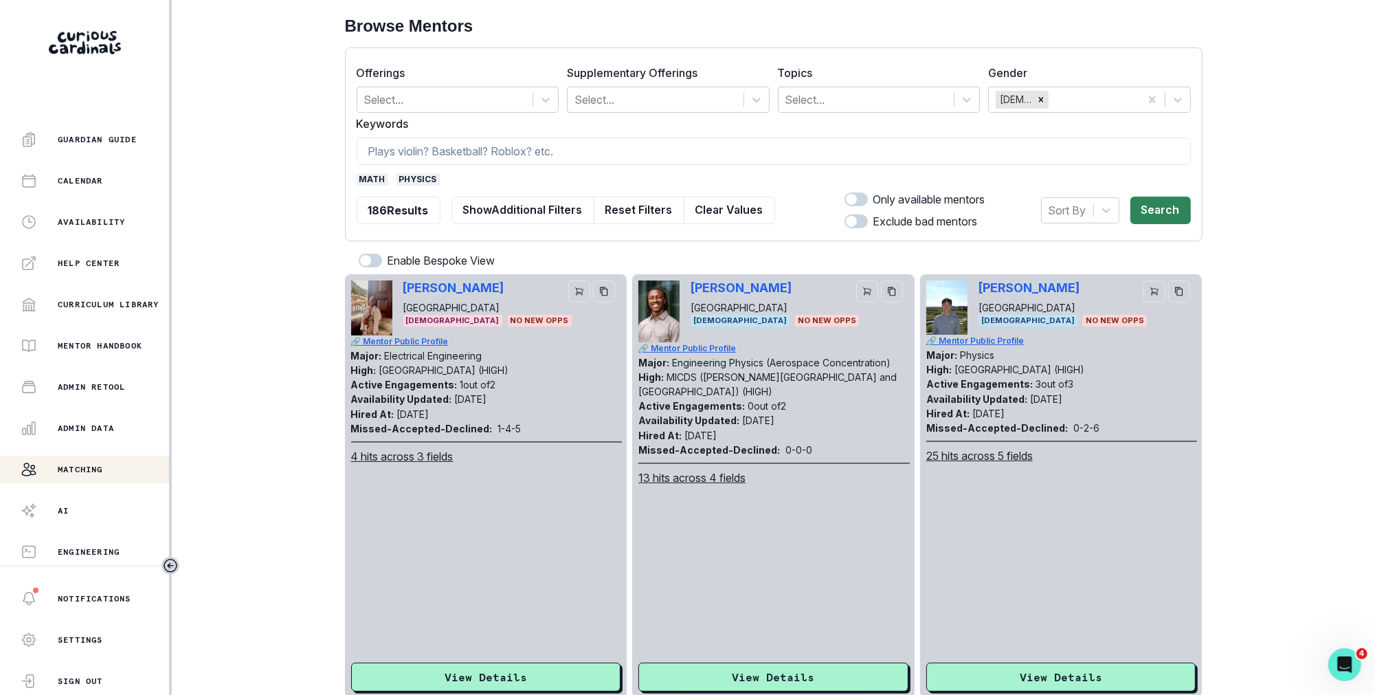
click at [1157, 210] on button "Search" at bounding box center [1161, 210] width 60 height 27
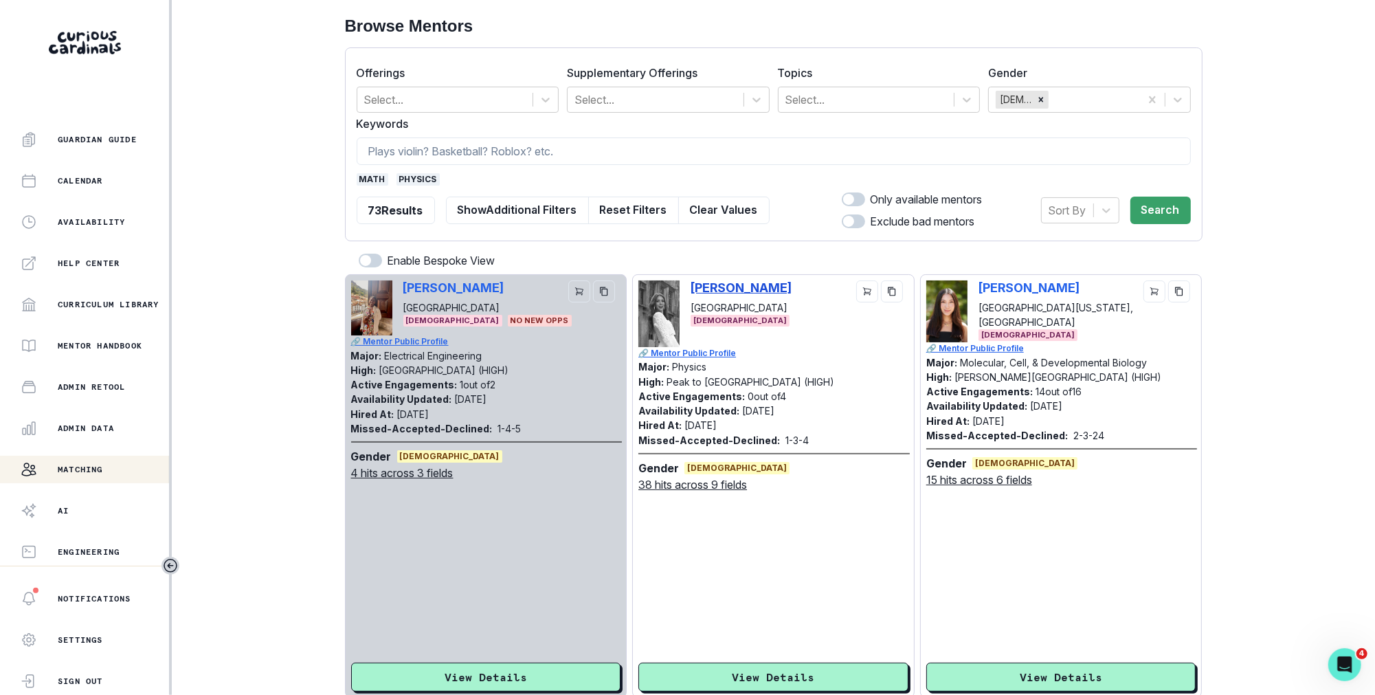
click at [773, 286] on p "[PERSON_NAME]" at bounding box center [741, 287] width 101 height 14
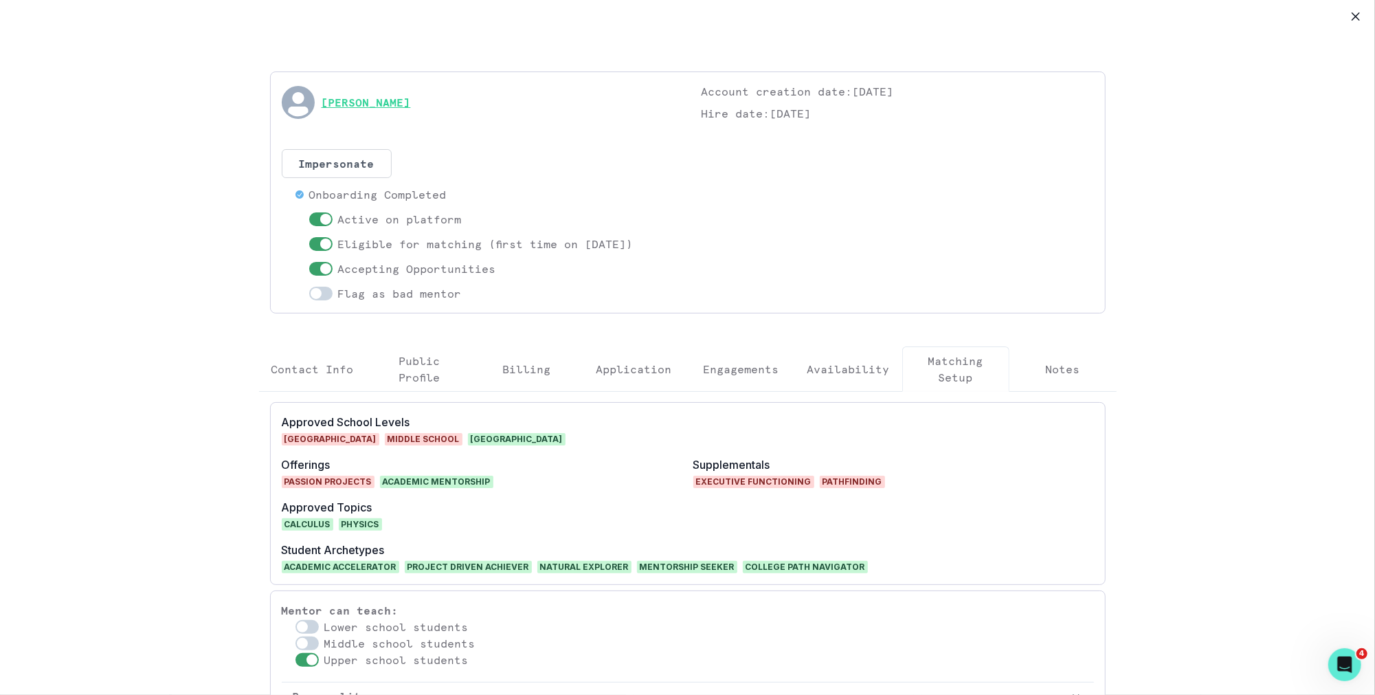
click at [329, 94] on link "[PERSON_NAME]" at bounding box center [366, 102] width 89 height 16
click at [1362, 29] on div "[PERSON_NAME] Account creation date: [DATE] Hire date: [DATE] Impersonate Confi…" at bounding box center [687, 438] width 1375 height 877
click at [1361, 23] on button "Close" at bounding box center [1356, 16] width 22 height 22
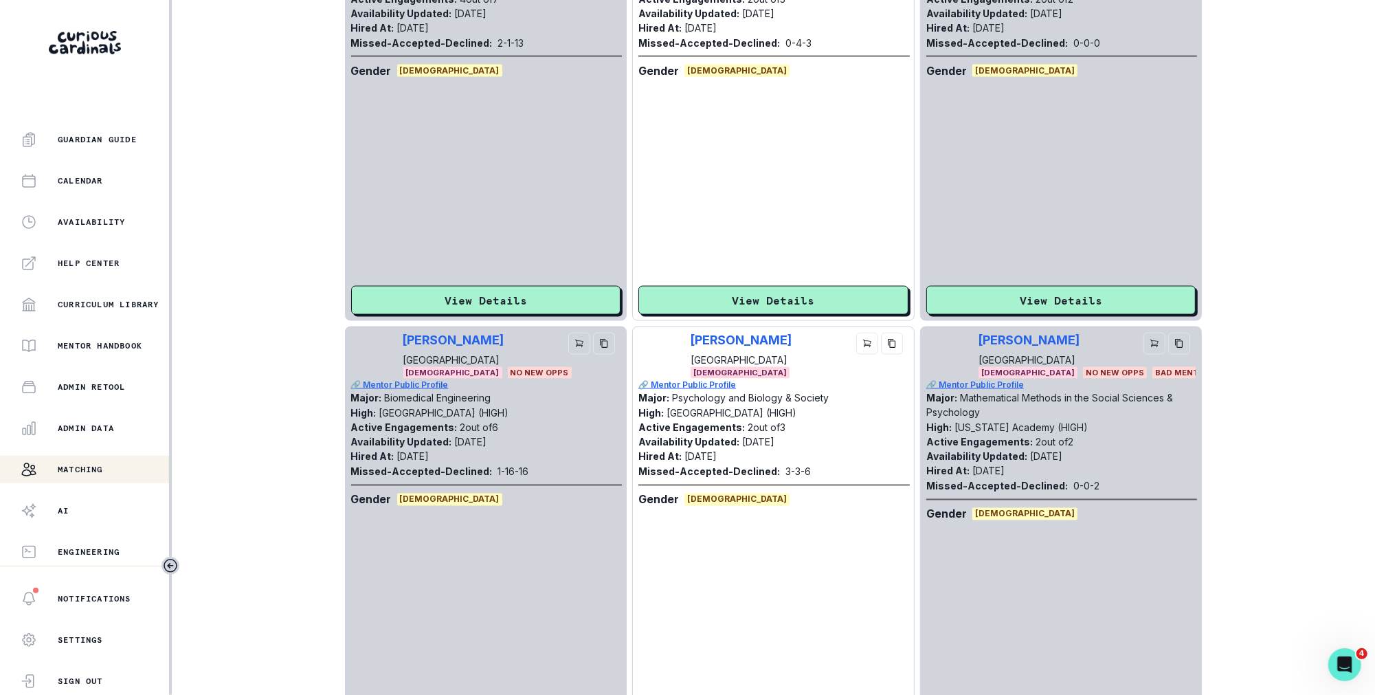
scroll to position [1787, 0]
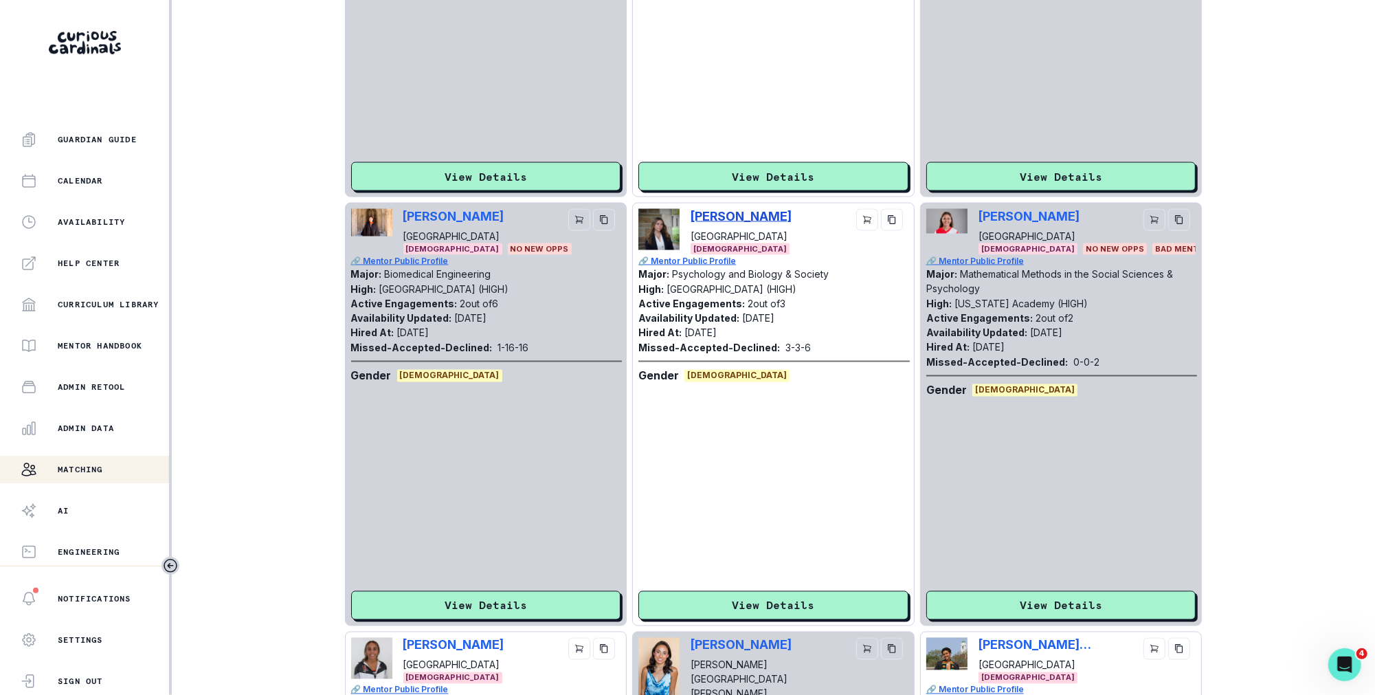
click at [747, 215] on p "[PERSON_NAME]" at bounding box center [741, 216] width 101 height 14
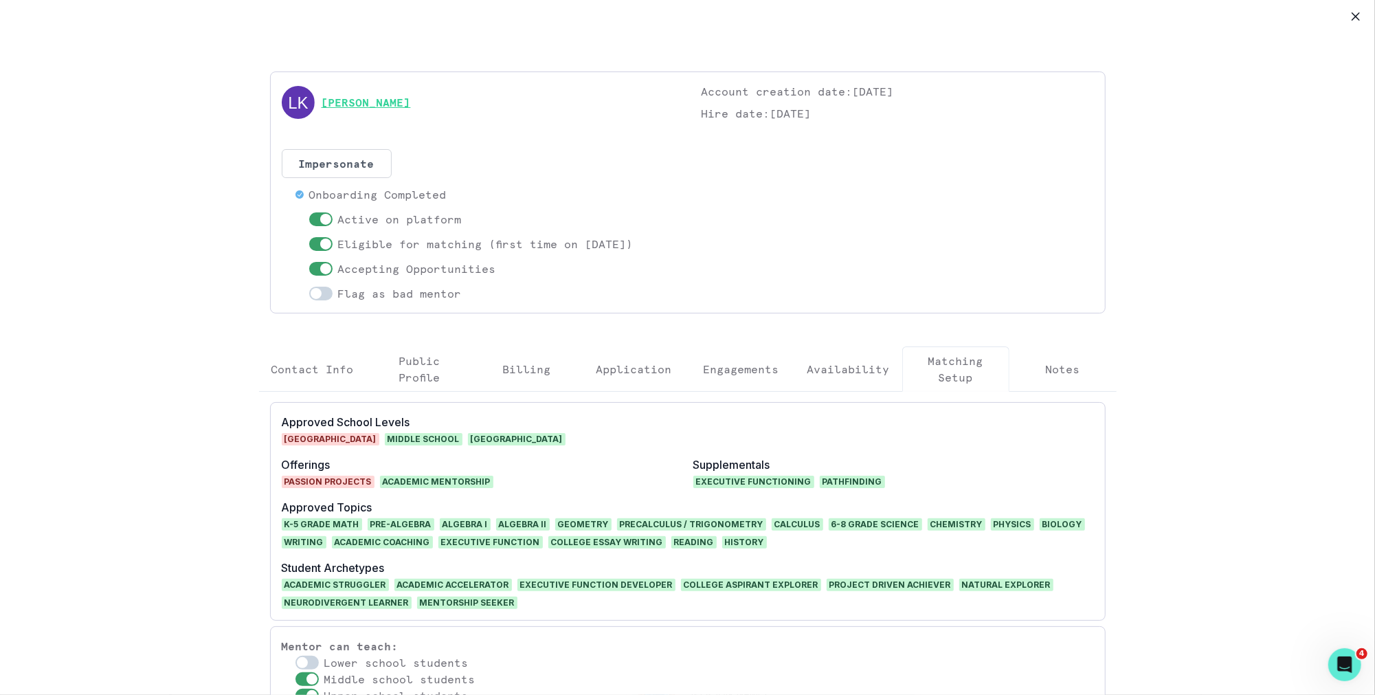
click at [392, 99] on link "[PERSON_NAME]" at bounding box center [366, 102] width 89 height 16
